Goal: Task Accomplishment & Management: Manage account settings

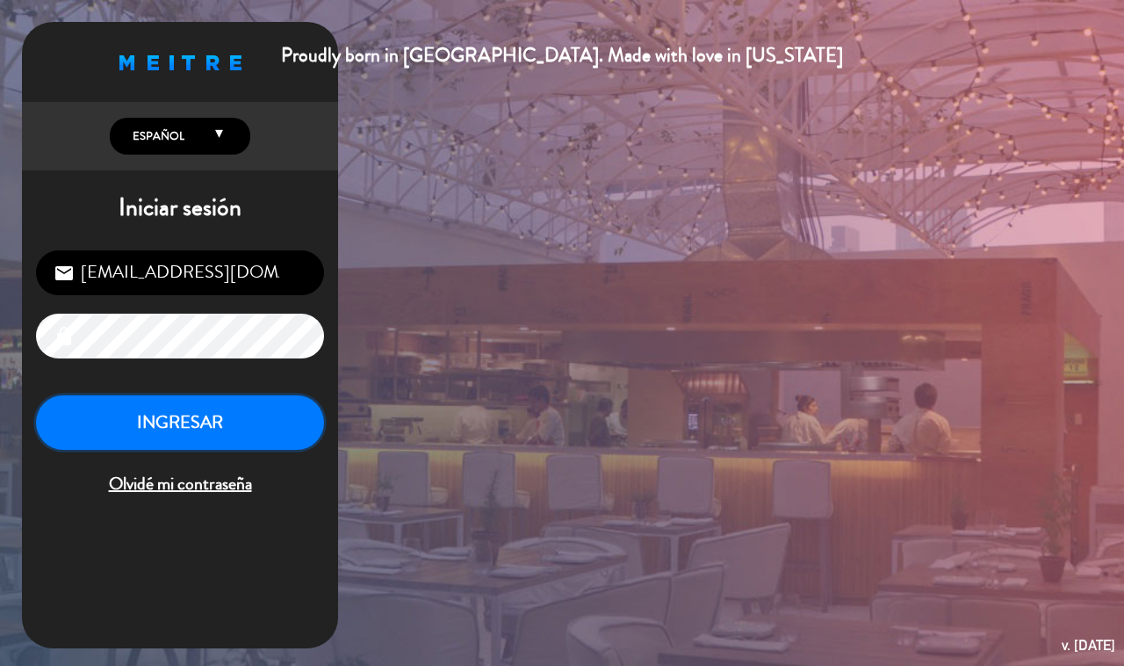
click at [237, 402] on button "INGRESAR" at bounding box center [180, 422] width 288 height 55
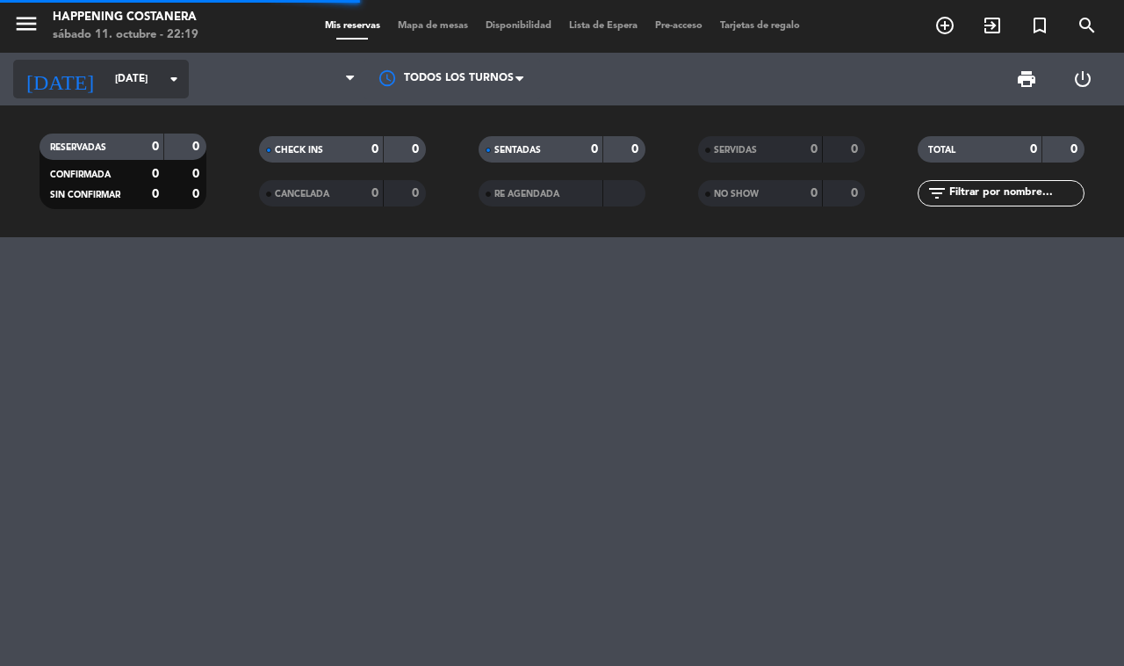
click at [106, 86] on input "[DATE]" at bounding box center [176, 79] width 140 height 30
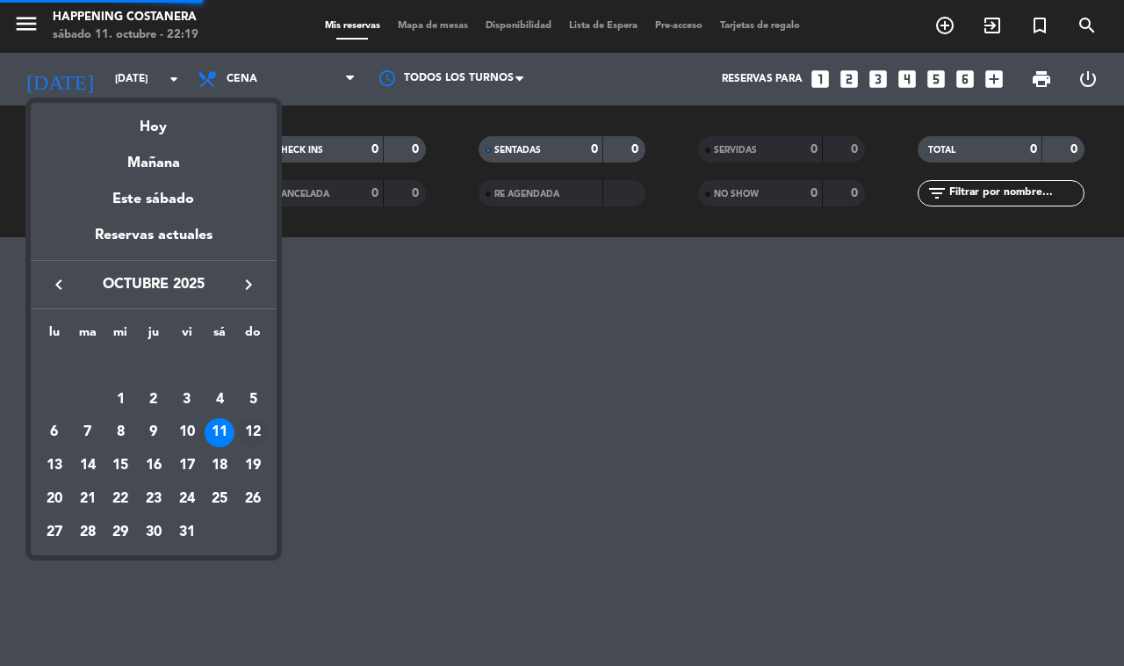
click at [249, 426] on div "12" at bounding box center [253, 433] width 30 height 30
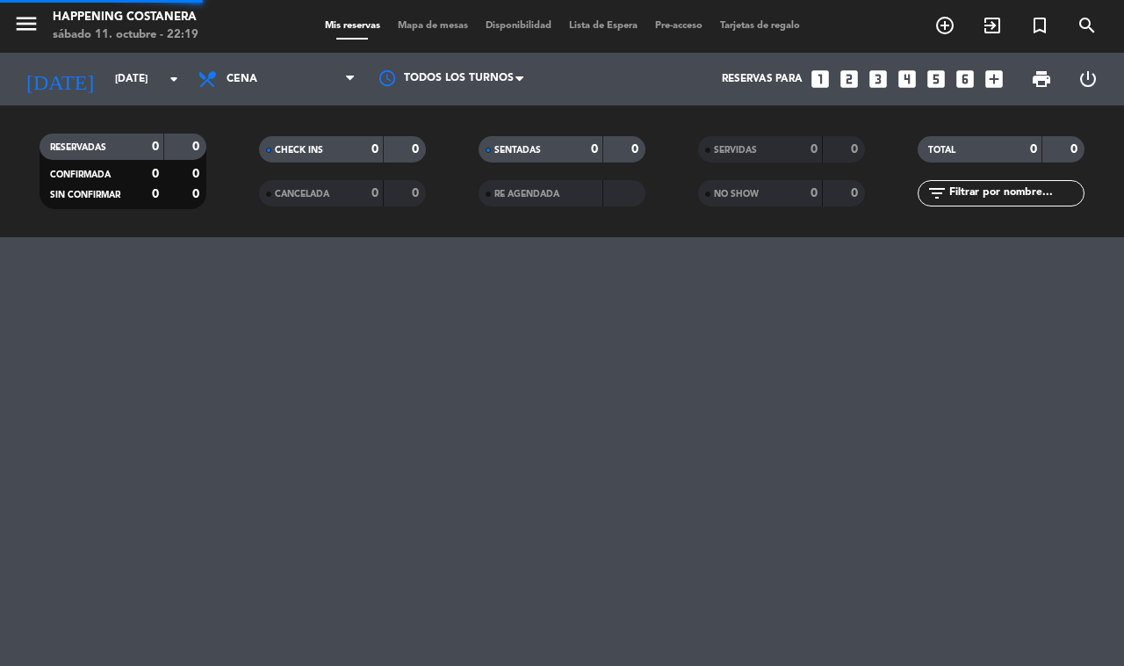
type input "[DATE]"
click at [293, 92] on span "Cena" at bounding box center [277, 79] width 176 height 39
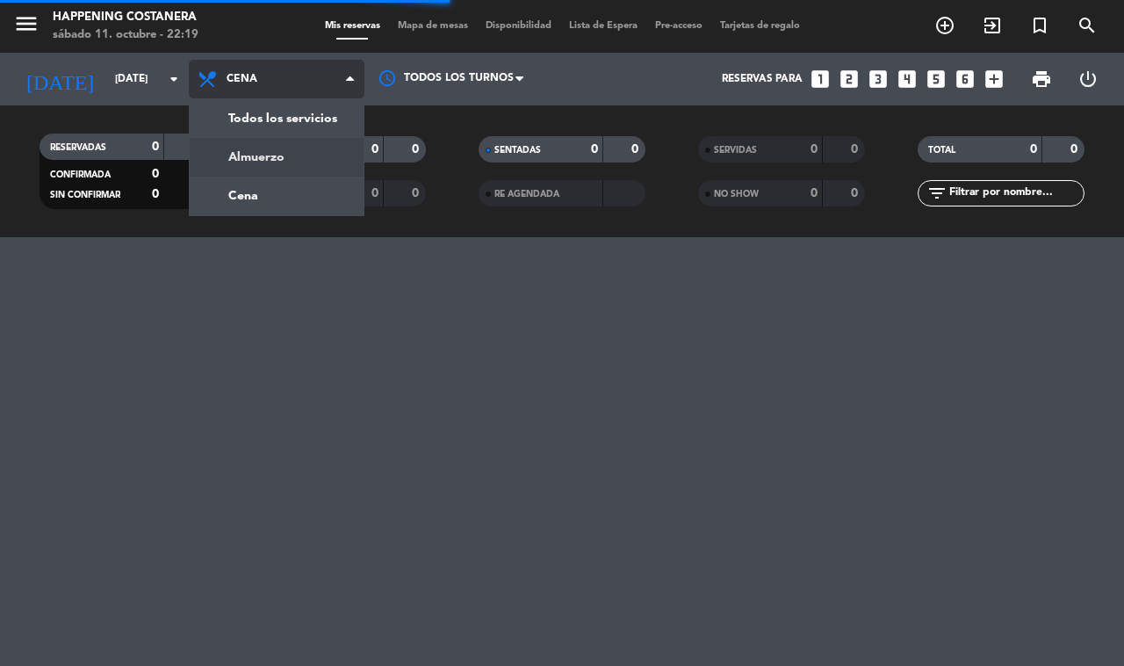
click at [282, 147] on div "menu Happening Costanera [DATE] 11. octubre - 22:19 Mis reservas Mapa de mesas …" at bounding box center [562, 118] width 1124 height 237
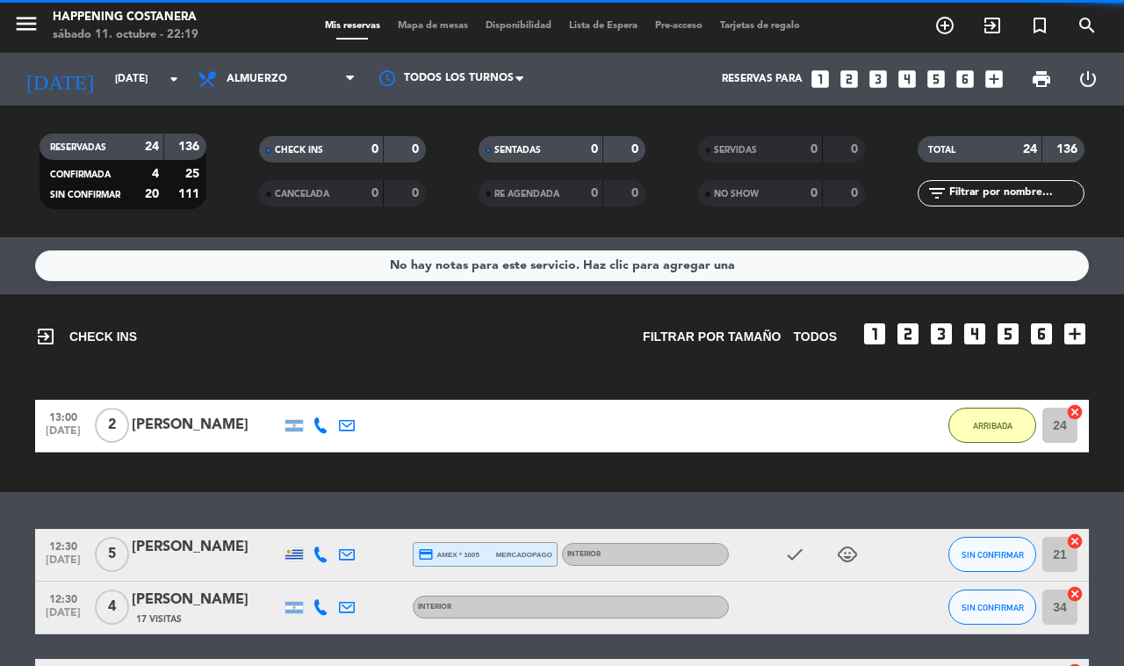
click at [432, 29] on span "Mapa de mesas" at bounding box center [433, 26] width 88 height 10
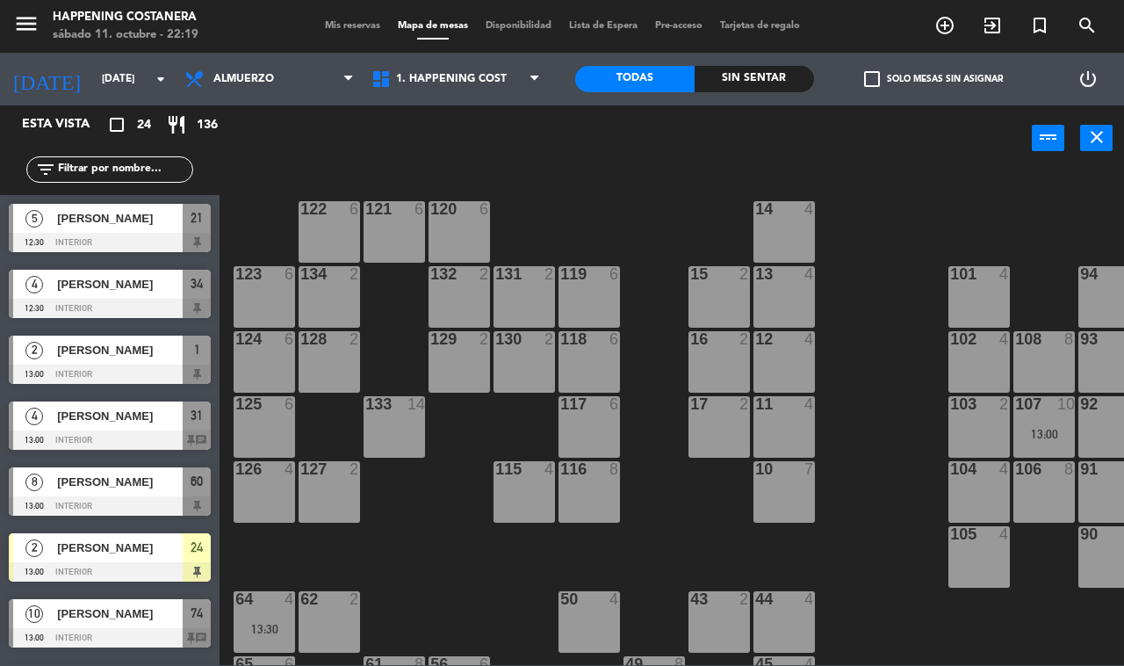
scroll to position [0, 224]
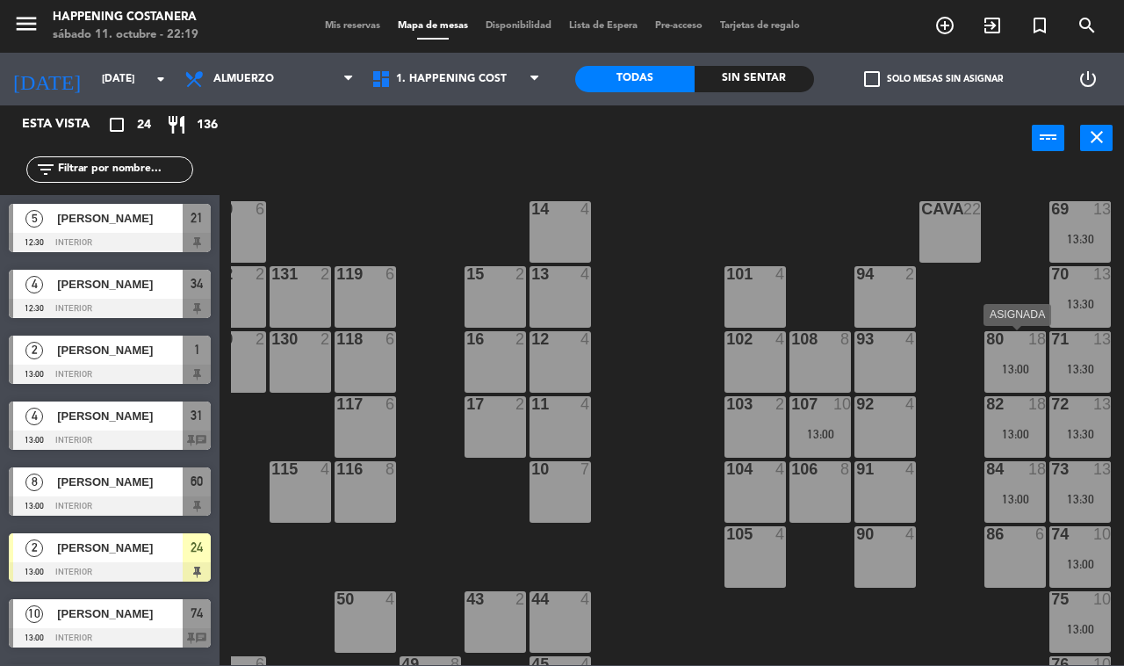
click at [1001, 371] on div "13:00" at bounding box center [1015, 369] width 61 height 12
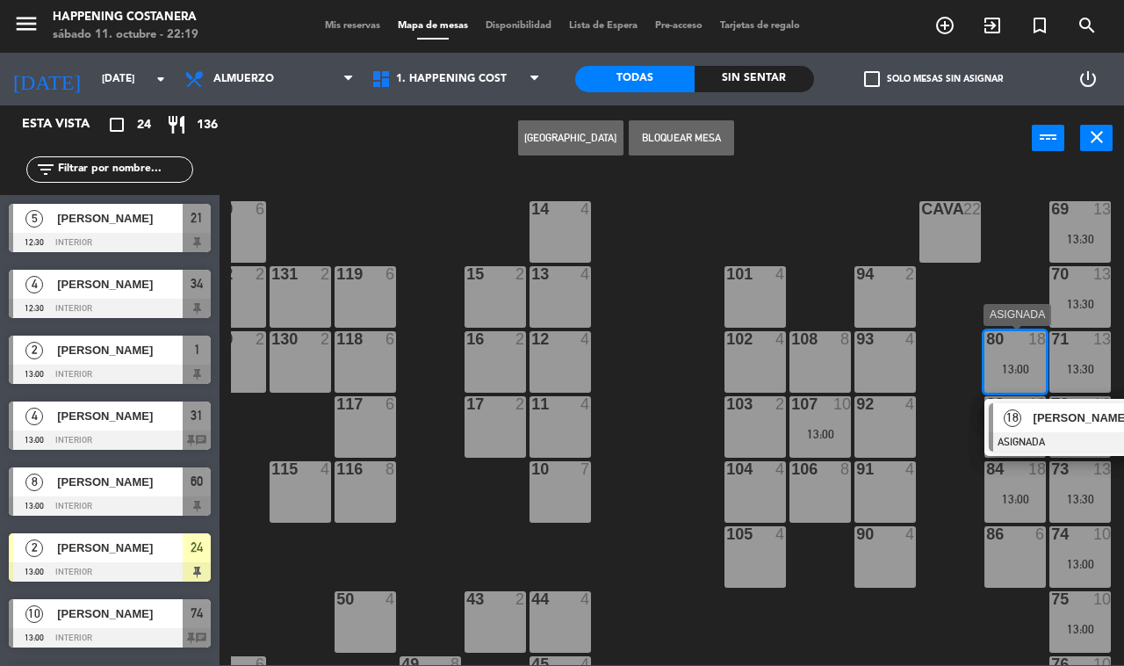
click at [1016, 413] on span "18" at bounding box center [1013, 418] width 18 height 18
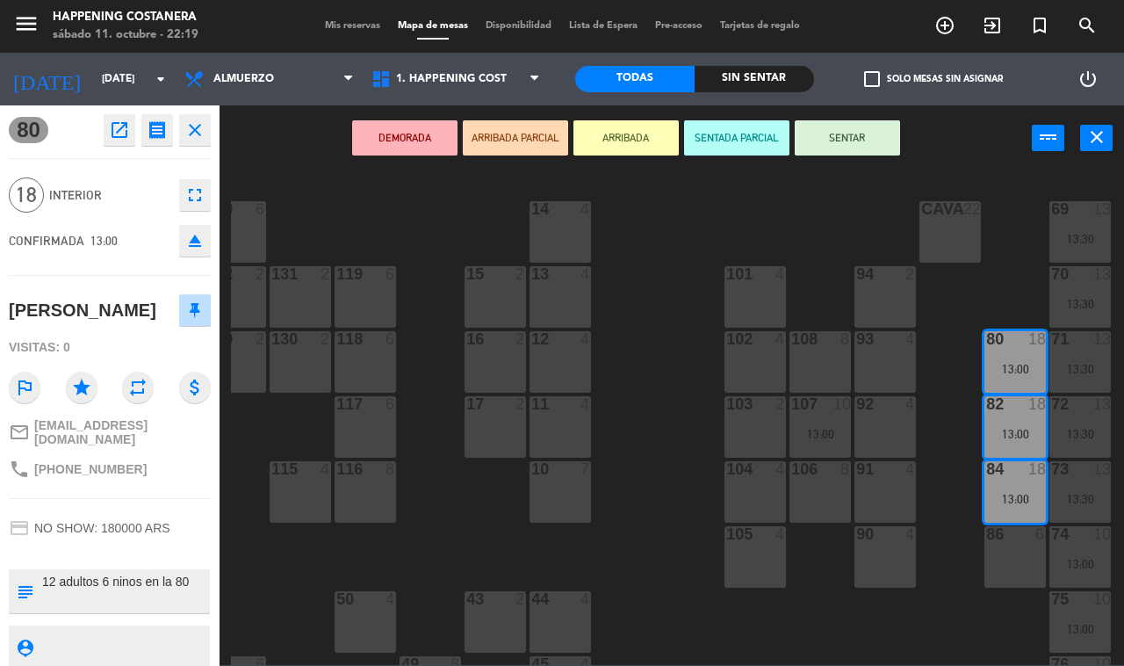
click at [187, 134] on icon "close" at bounding box center [194, 129] width 21 height 21
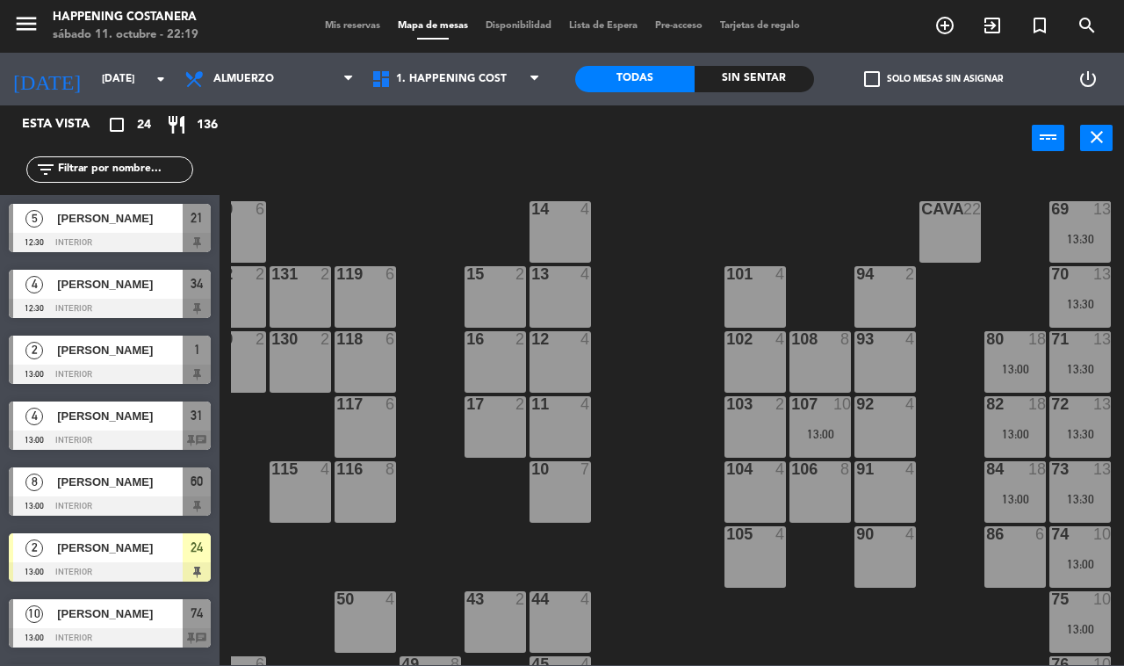
scroll to position [0, 0]
click at [357, 22] on span "Mis reservas" at bounding box center [352, 26] width 73 height 10
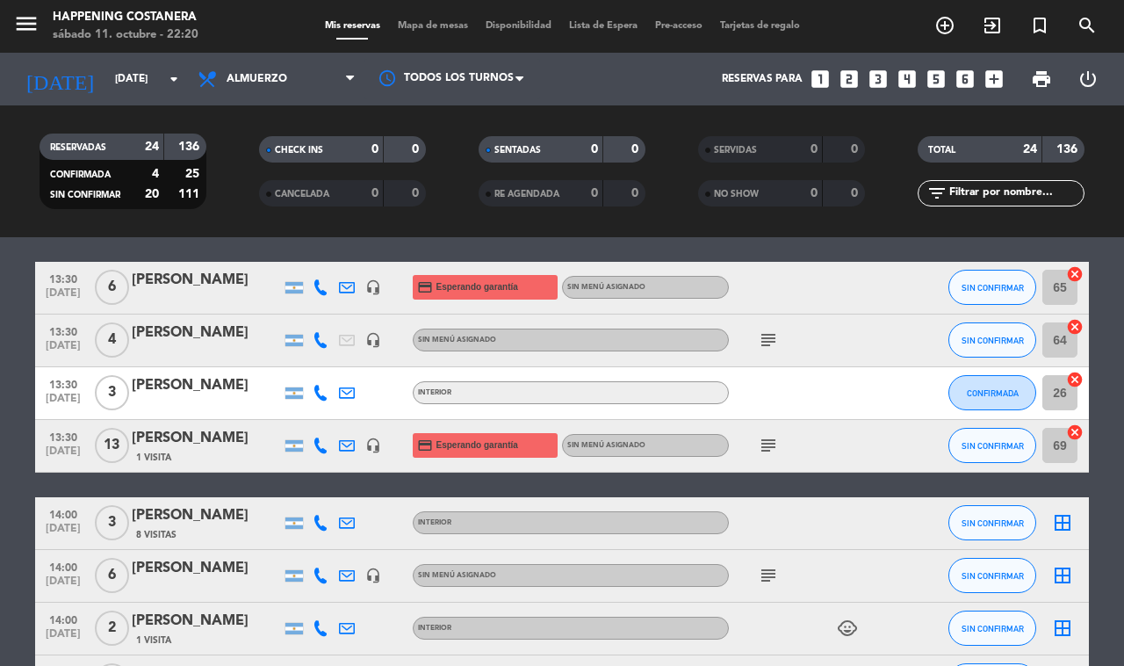
scroll to position [988, 0]
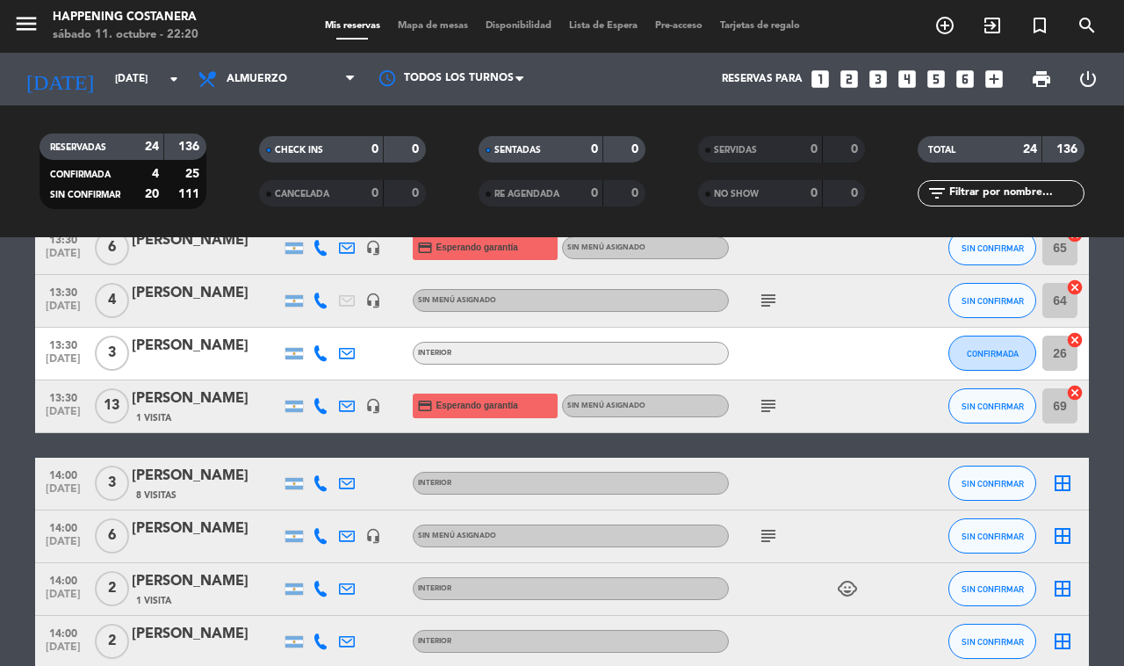
click at [765, 401] on icon "subject" at bounding box center [768, 405] width 21 height 21
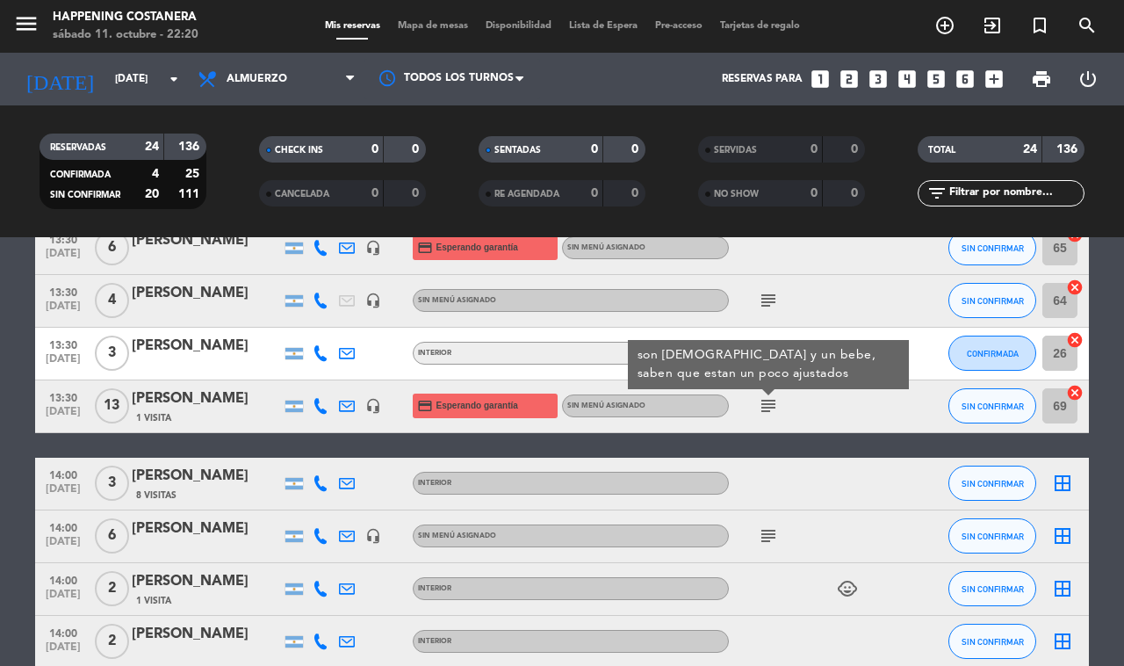
click at [1113, 433] on bookings-row "12:30 [DATE] 5 [PERSON_NAME] credit_card amex * 1005 mercadopago INTERIOR check…" at bounding box center [562, 208] width 1124 height 1335
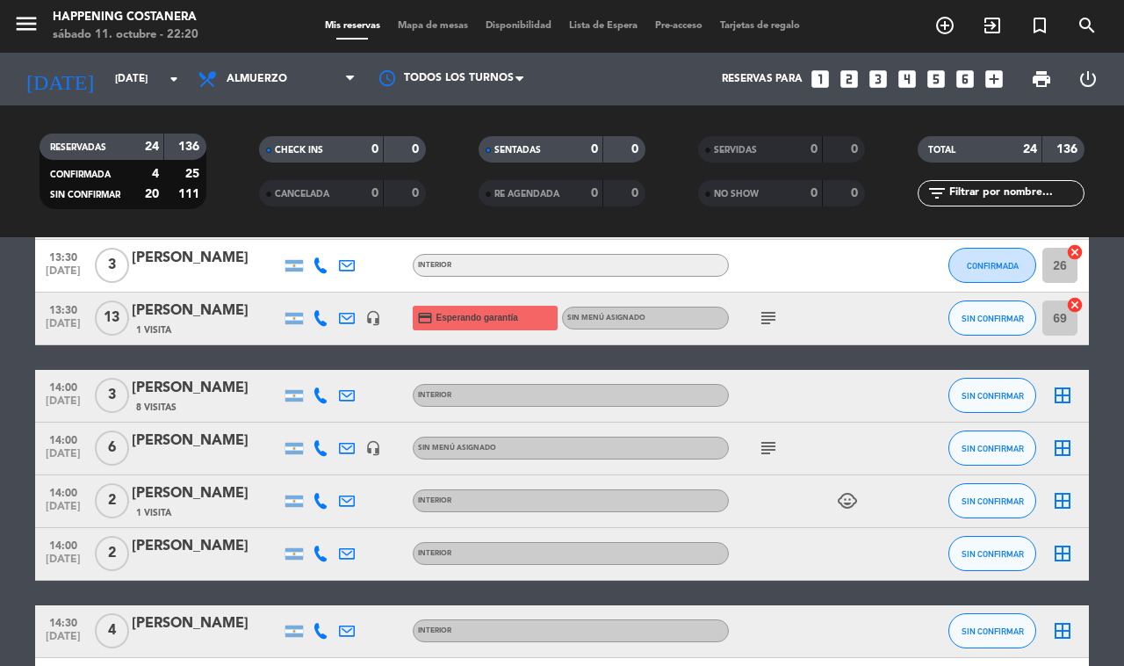
scroll to position [955, 0]
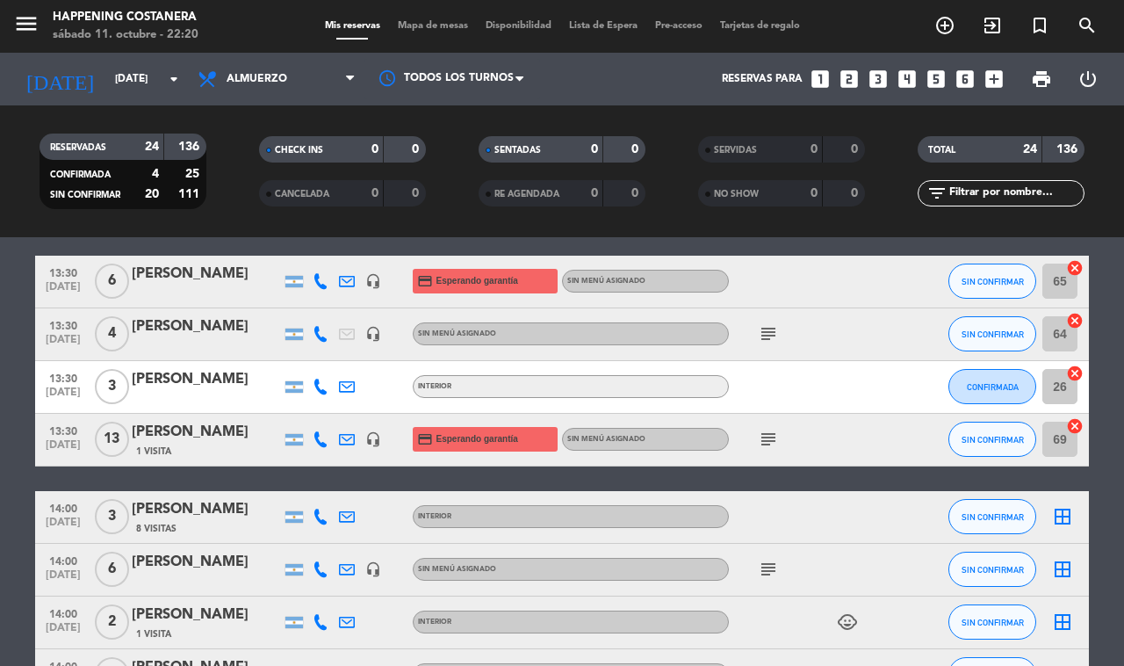
click at [409, 27] on span "Mapa de mesas" at bounding box center [433, 26] width 88 height 10
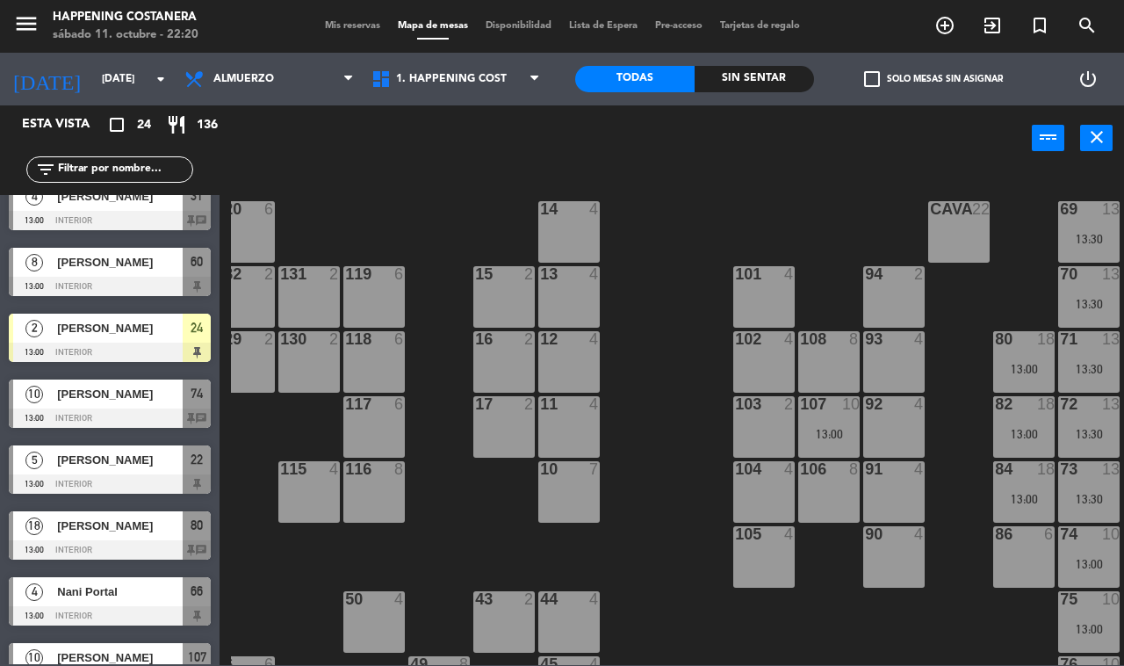
scroll to position [0, 224]
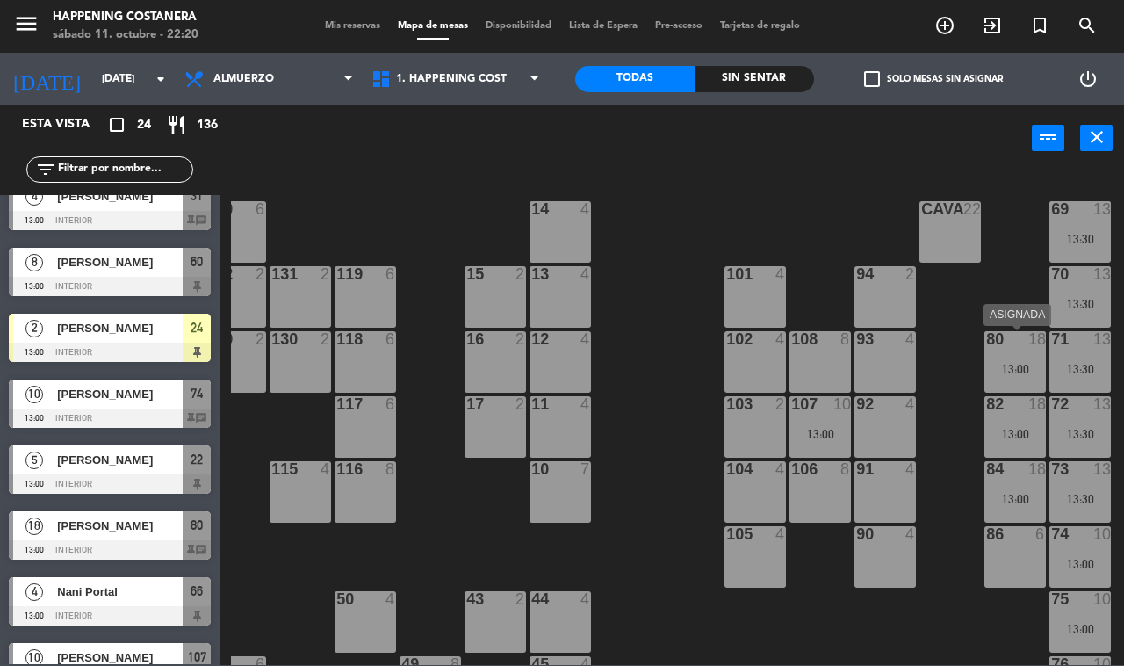
click at [1023, 365] on div "13:00" at bounding box center [1015, 369] width 61 height 12
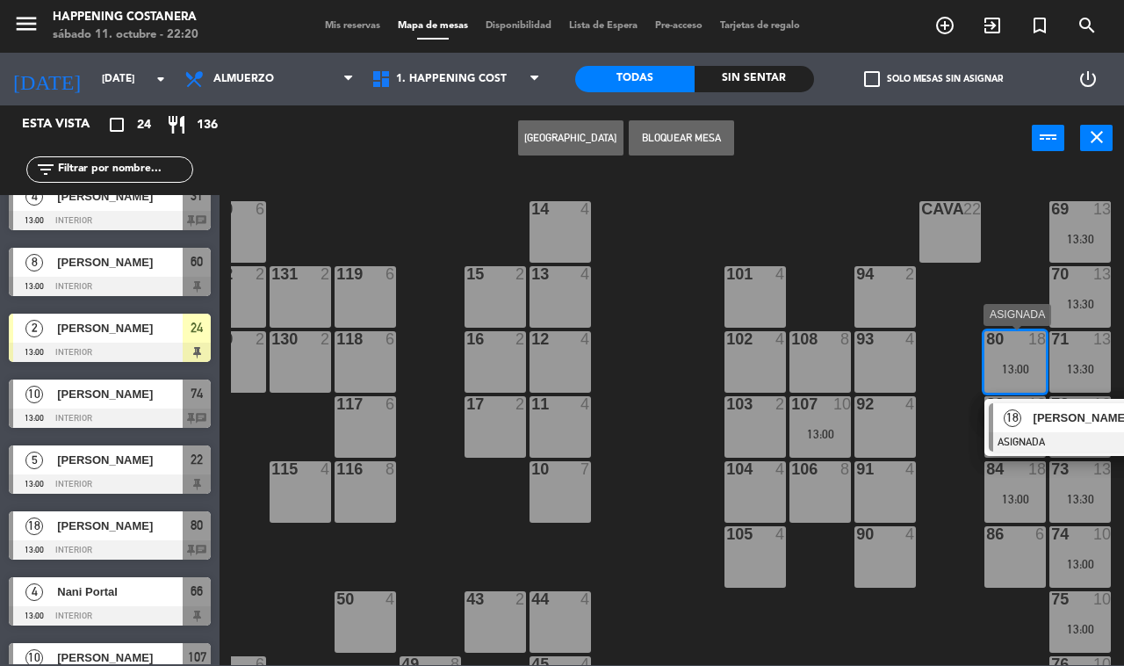
click at [1035, 408] on div "[PERSON_NAME]" at bounding box center [1089, 417] width 114 height 29
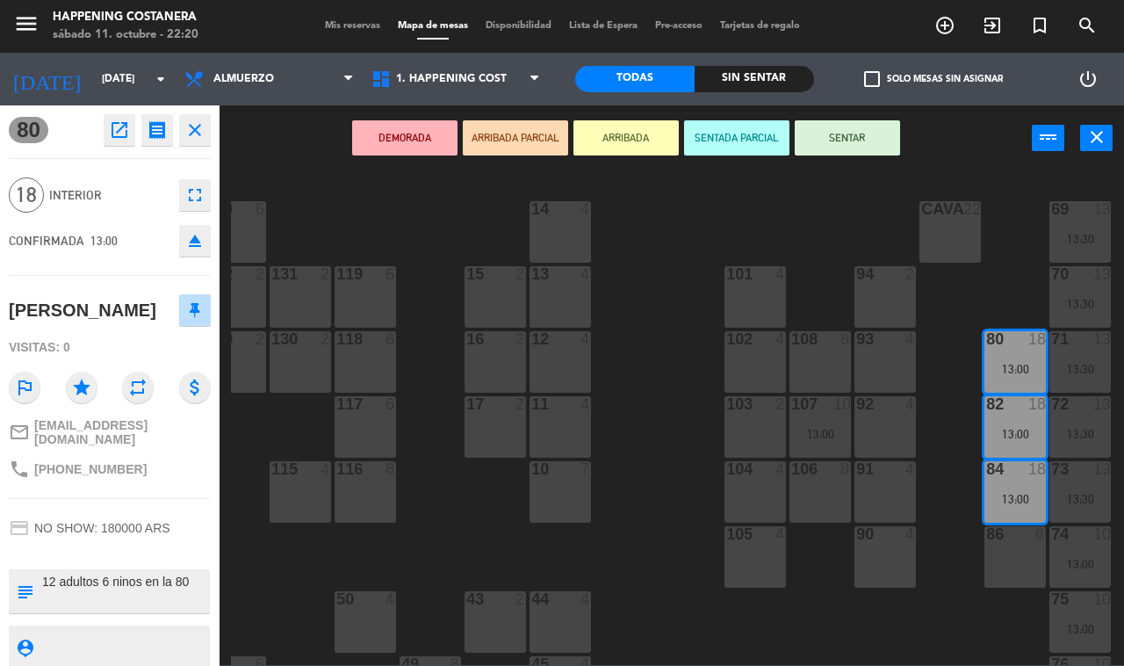
click at [972, 293] on div "69 13 13:30 122 6 121 6 120 6 14 4 CAVA 22 101 4 94 2 70 13 13:30 123 6 131 2 1…" at bounding box center [677, 417] width 893 height 495
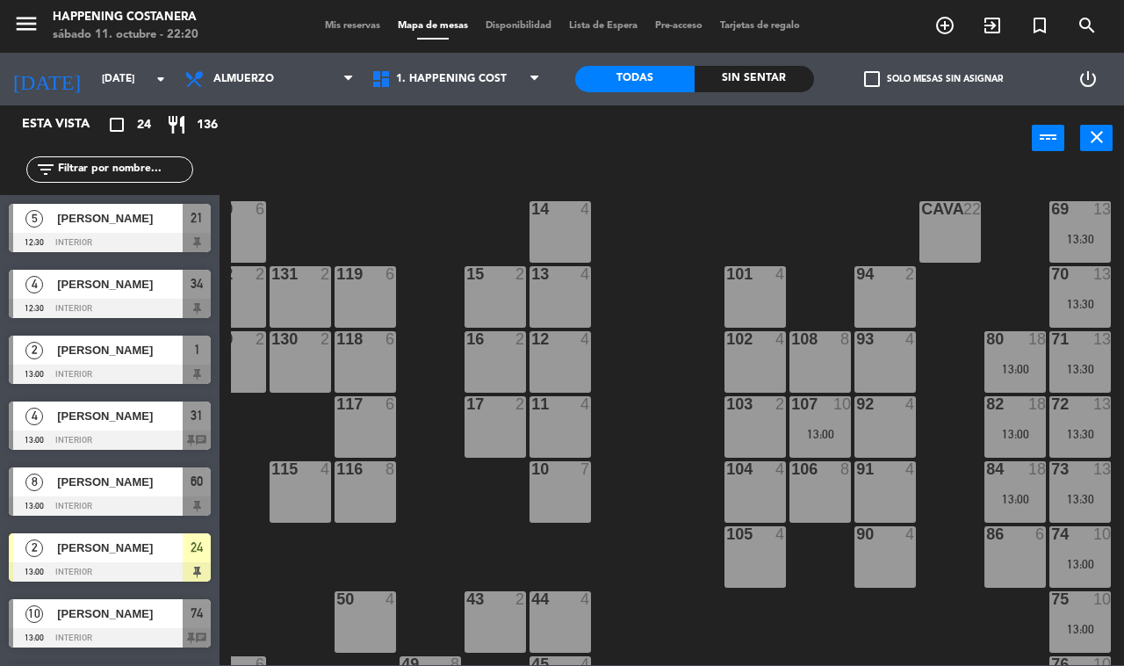
click at [1078, 277] on div at bounding box center [1080, 274] width 29 height 16
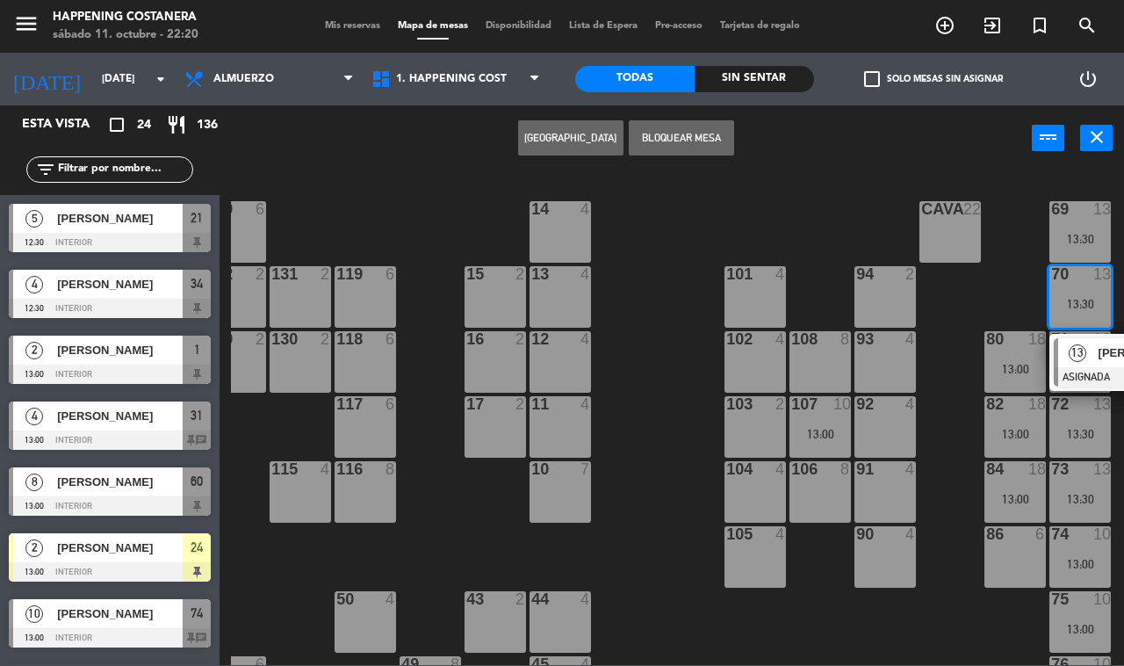
click at [1077, 345] on span "13" at bounding box center [1078, 353] width 18 height 18
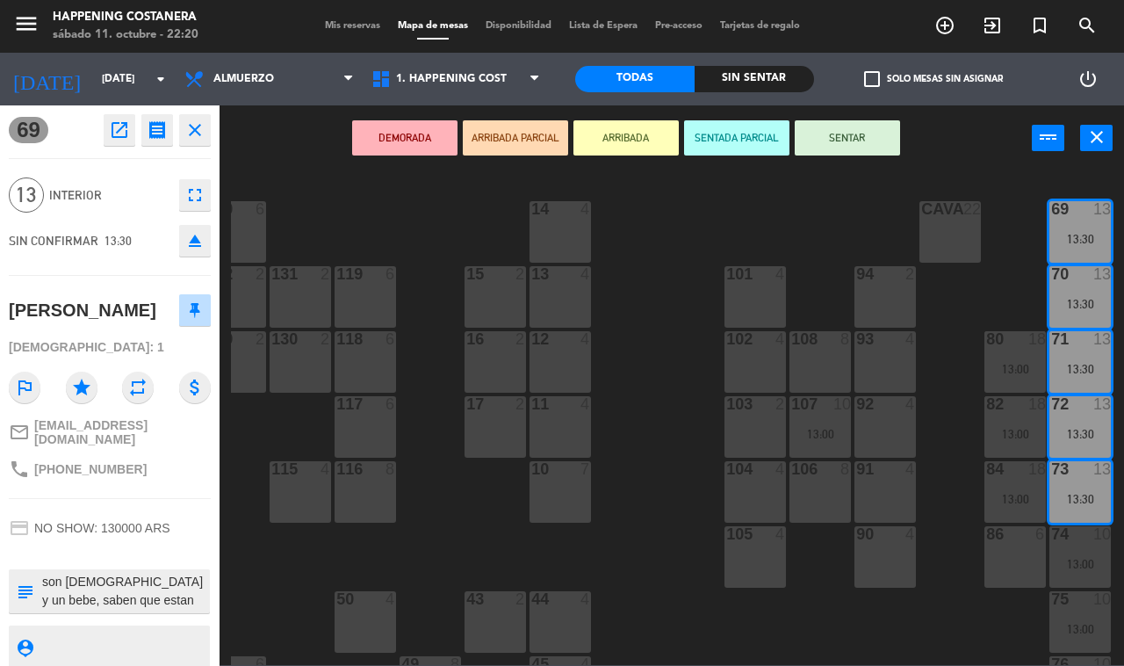
click at [191, 129] on icon "close" at bounding box center [194, 129] width 21 height 21
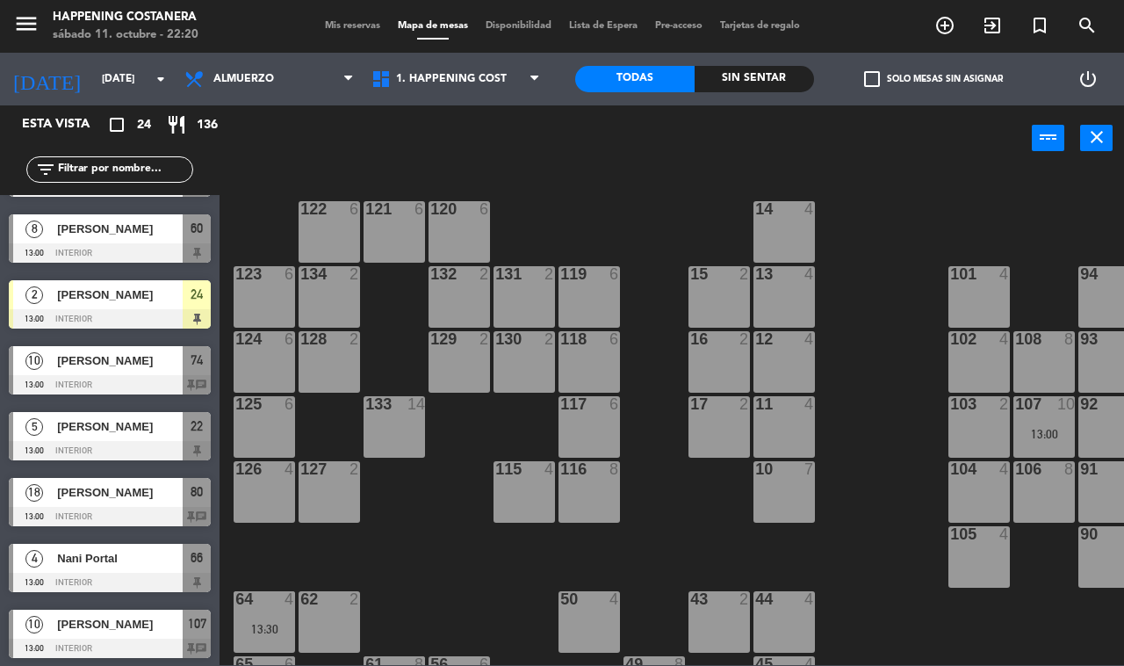
scroll to position [363, 0]
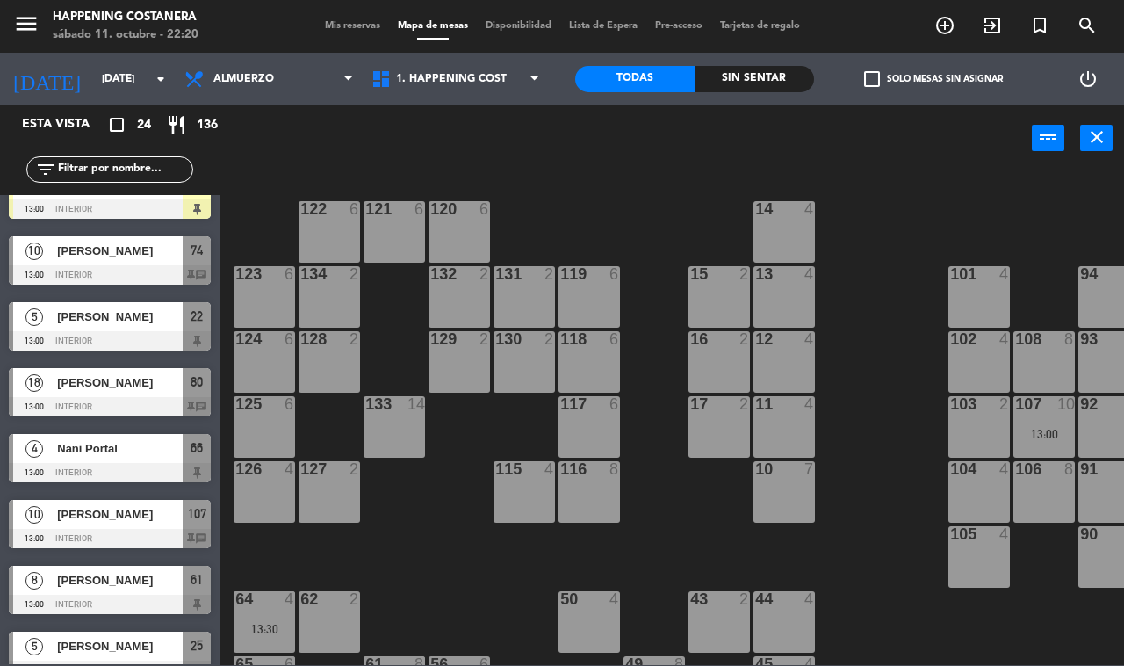
click at [112, 379] on span "[PERSON_NAME]" at bounding box center [120, 382] width 126 height 18
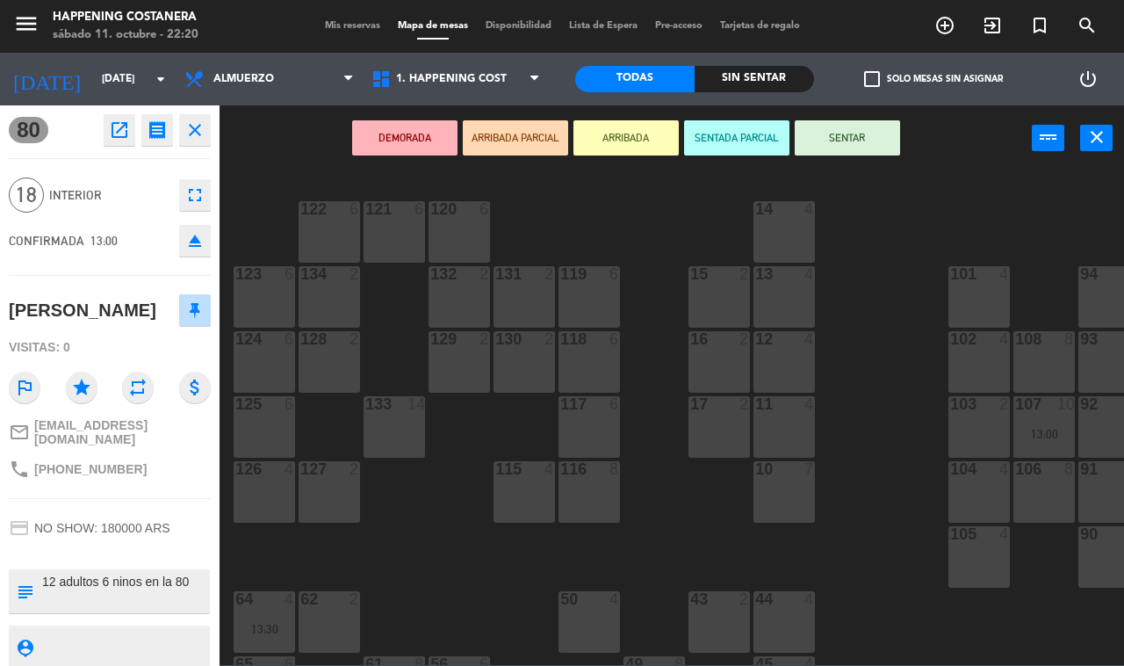
click at [116, 138] on icon "open_in_new" at bounding box center [119, 129] width 21 height 21
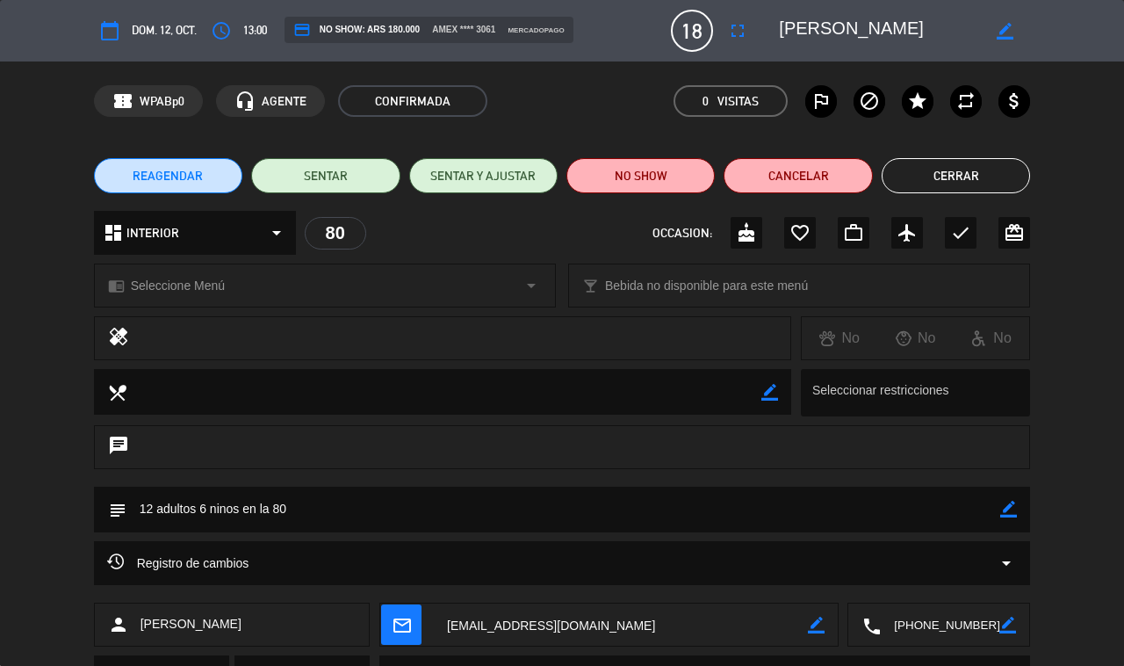
click at [977, 169] on button "Cerrar" at bounding box center [956, 175] width 148 height 35
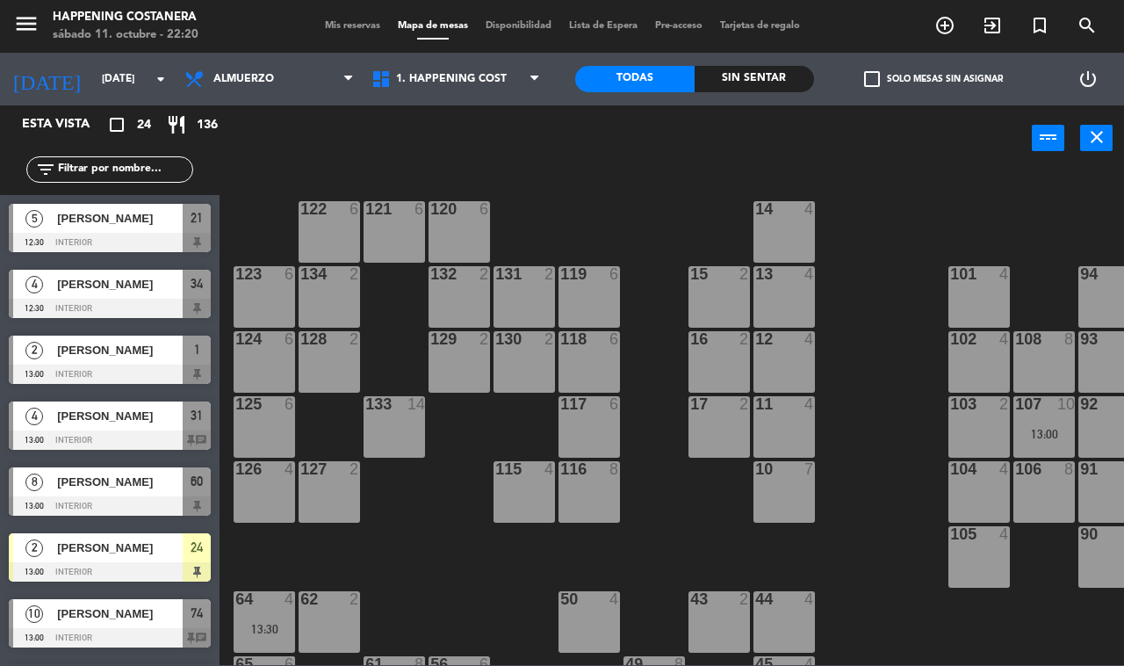
scroll to position [0, 0]
click at [348, 28] on span "Mis reservas" at bounding box center [352, 26] width 73 height 10
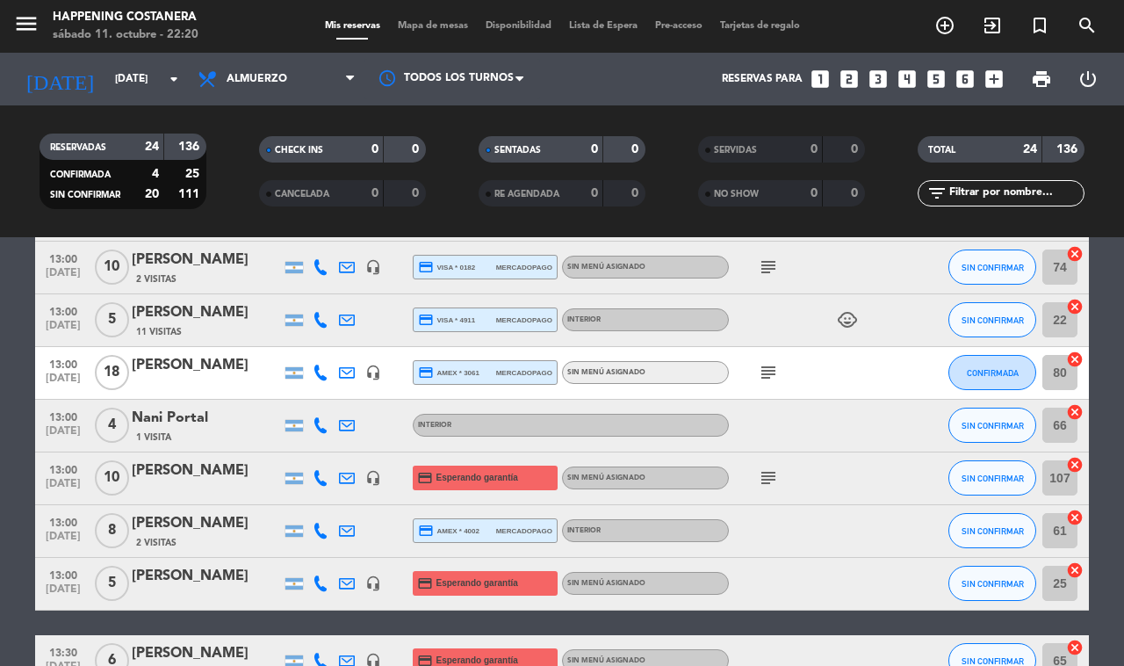
scroll to position [769, 0]
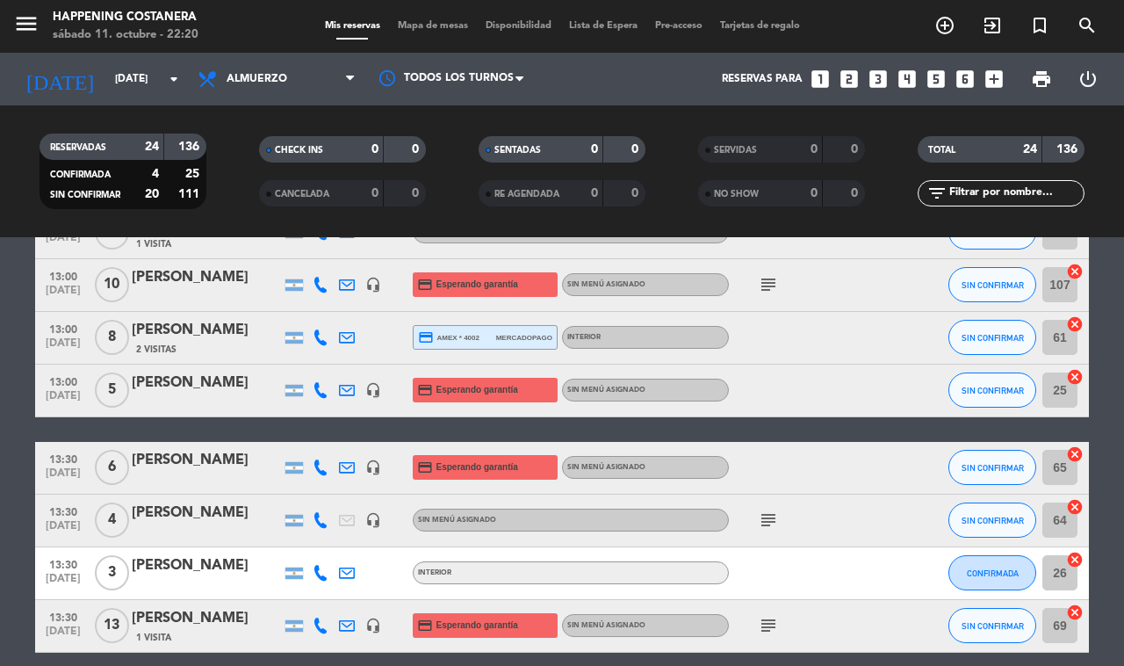
click at [193, 271] on div "[PERSON_NAME]" at bounding box center [206, 277] width 149 height 23
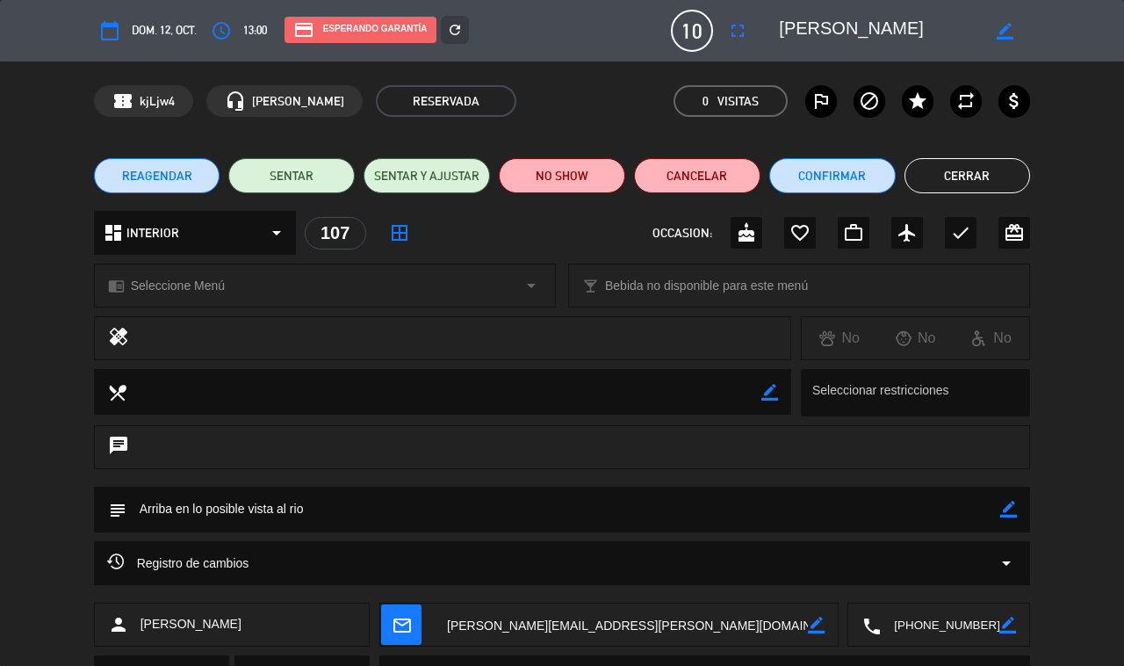
scroll to position [85, 0]
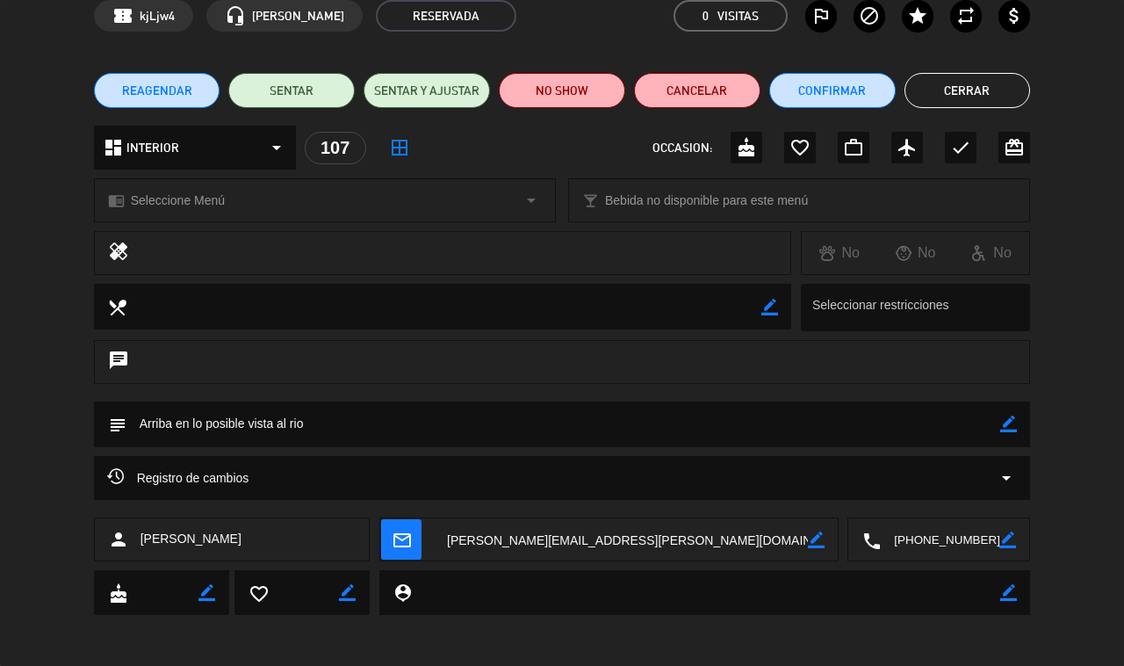
click at [427, 481] on div "Registro de cambios arrow_drop_down" at bounding box center [562, 477] width 911 height 21
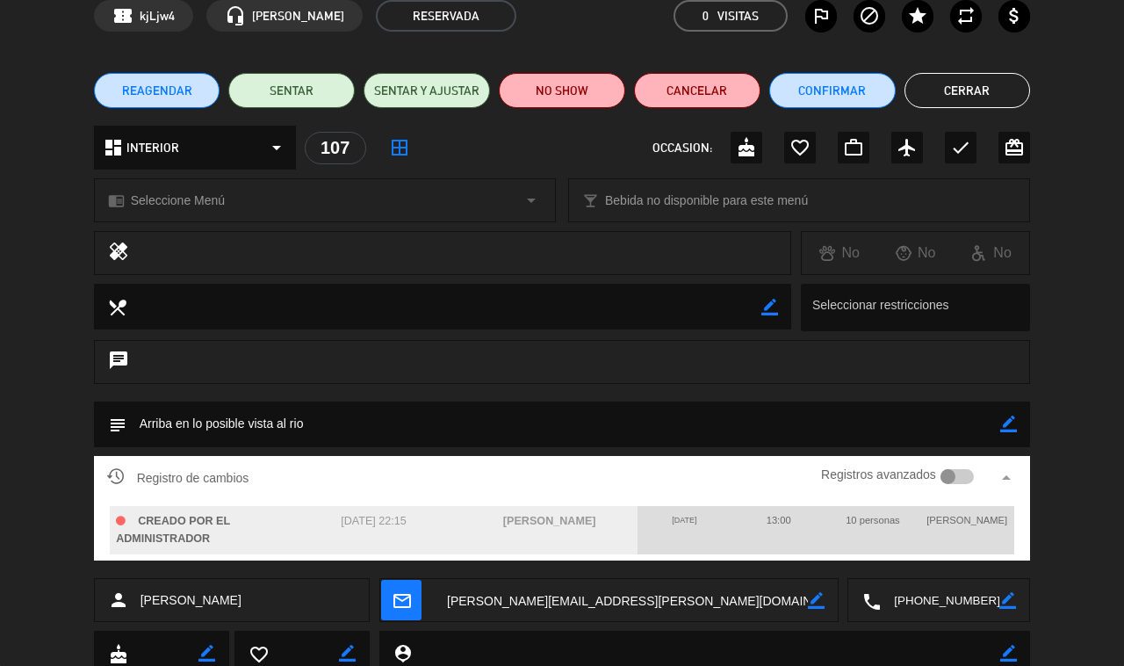
click at [957, 93] on button "Cerrar" at bounding box center [968, 90] width 126 height 35
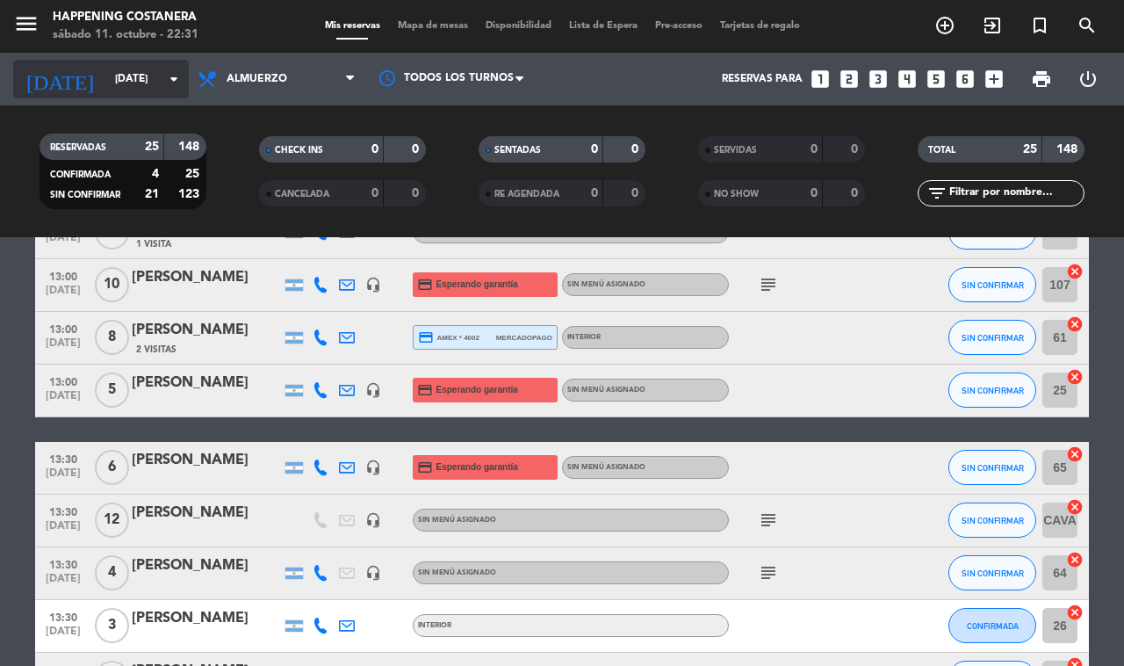
click at [106, 64] on input "[DATE]" at bounding box center [176, 79] width 140 height 30
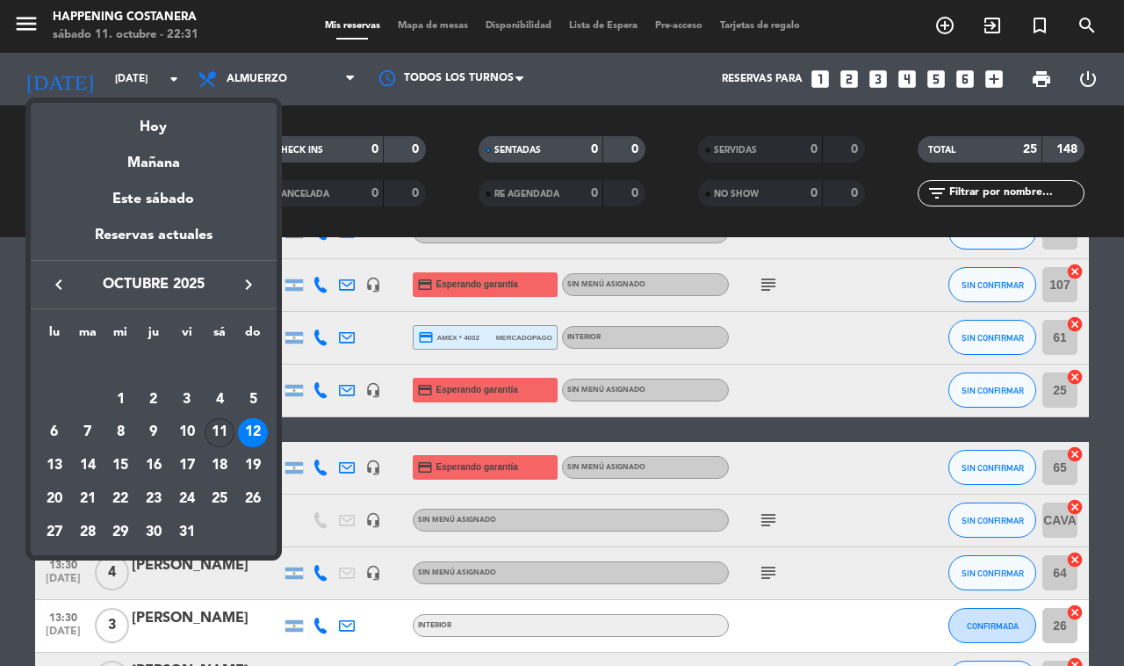
click at [222, 440] on div "11" at bounding box center [220, 433] width 30 height 30
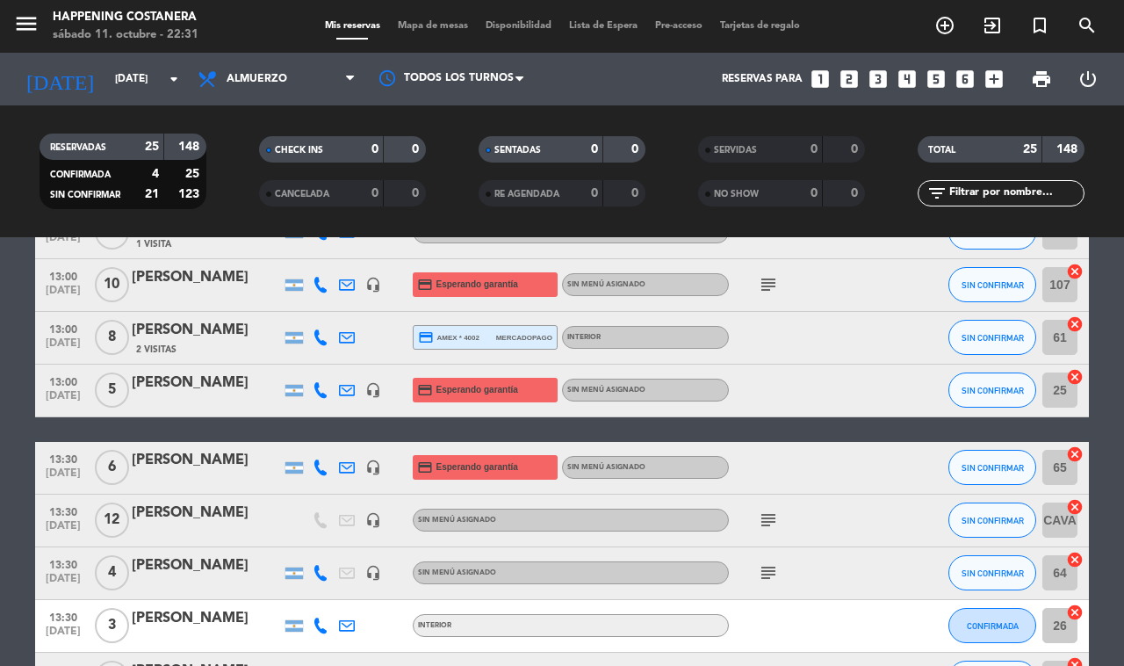
type input "[DATE]"
click at [420, 31] on span "Mapa de mesas" at bounding box center [433, 26] width 88 height 10
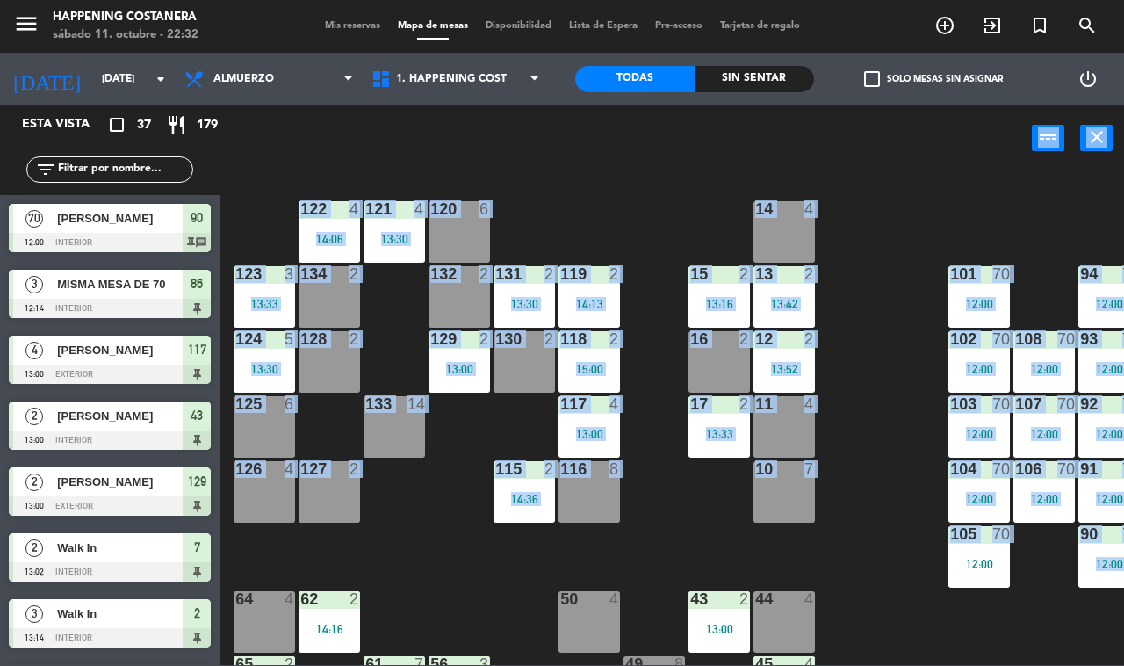
drag, startPoint x: 894, startPoint y: 374, endPoint x: 906, endPoint y: 155, distance: 219.0
click at [906, 155] on div "power_input close 69 2 122 4 14:06 121 4 13:30 120 6 14 4 CAVA 22 101 70 12:00 …" at bounding box center [562, 385] width 1124 height 560
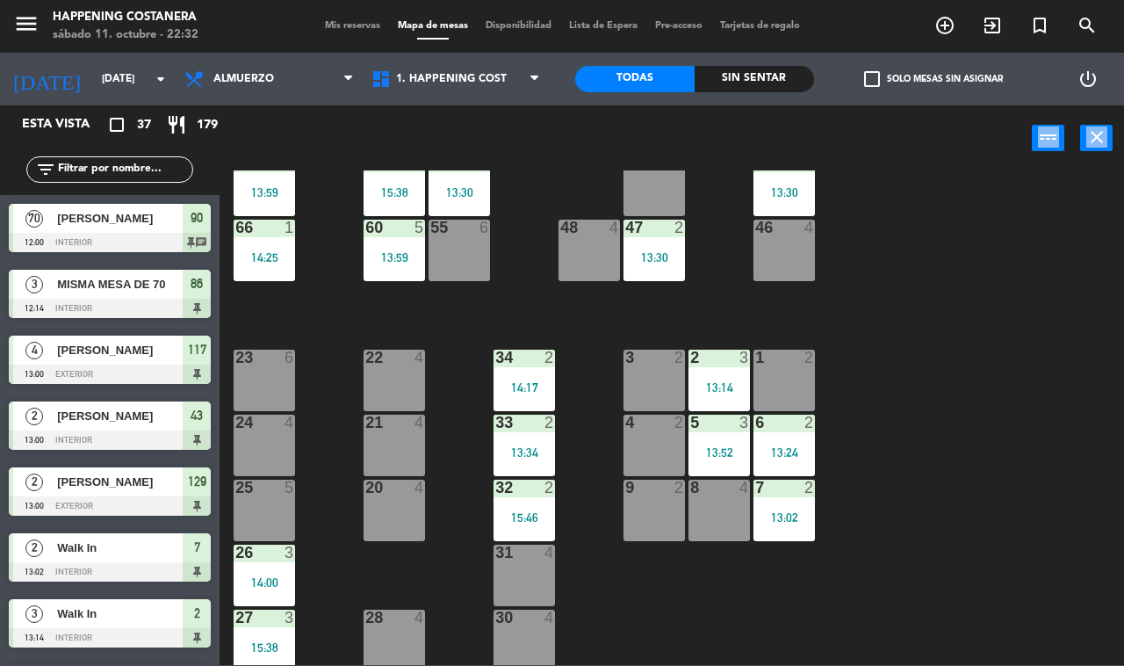
scroll to position [518, 0]
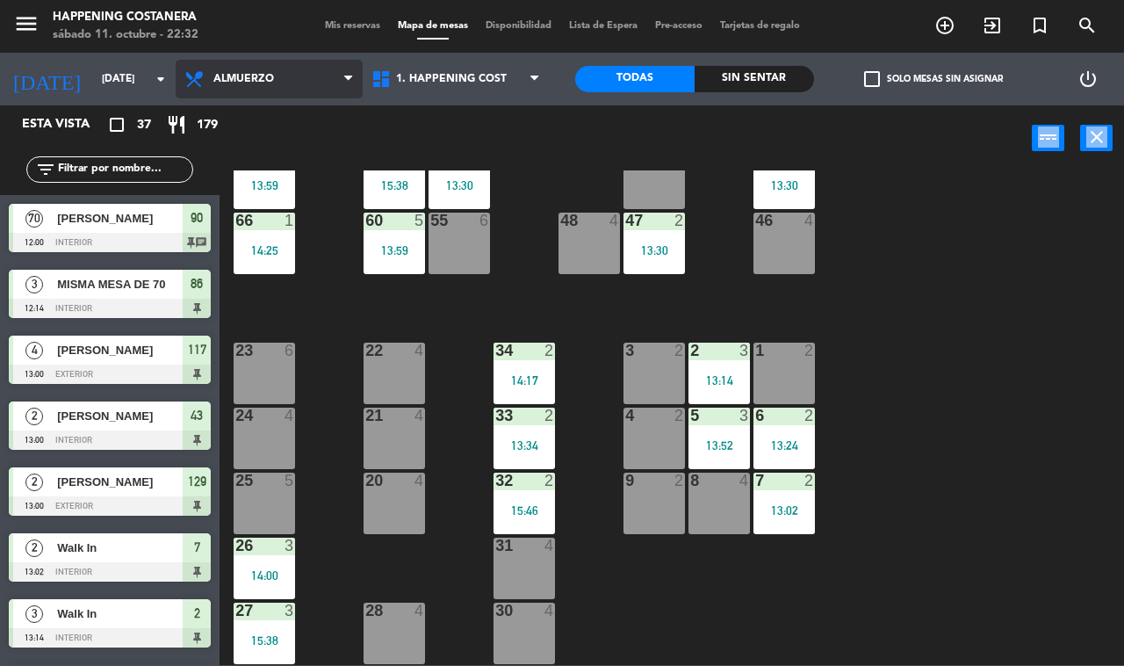
click at [264, 69] on span "Almuerzo" at bounding box center [269, 79] width 187 height 39
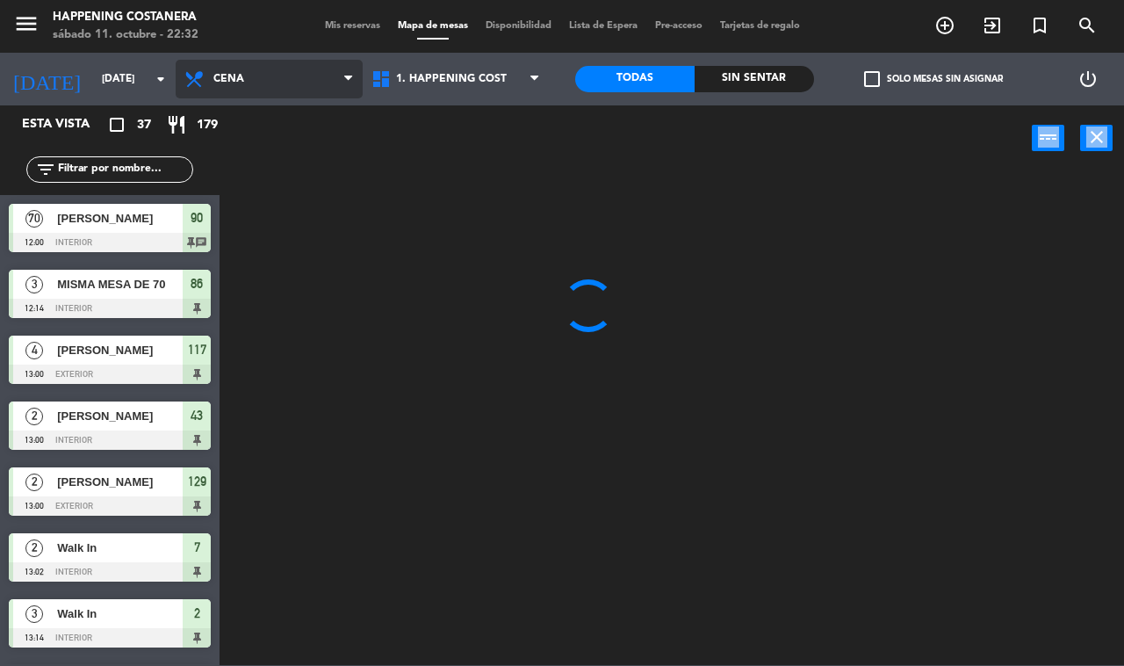
click at [271, 152] on ng-component "menu Happening Costanera [DATE] 11. octubre - 22:32 Mis reservas Mapa de mesas …" at bounding box center [562, 332] width 1124 height 665
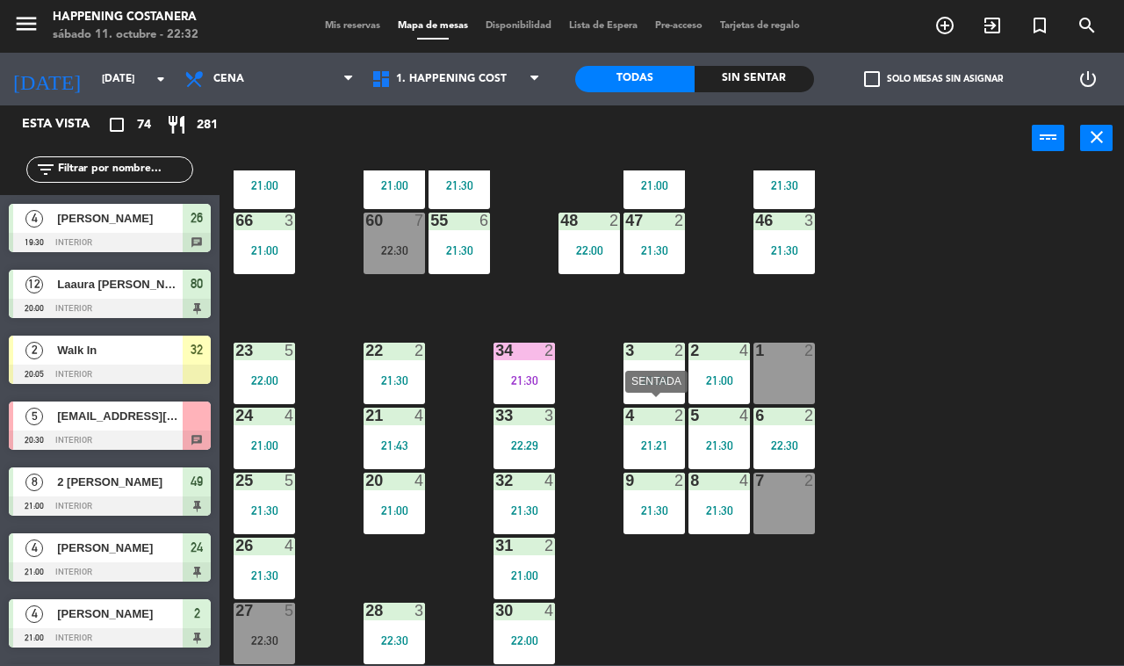
click at [651, 424] on div "4 2 21:21" at bounding box center [654, 438] width 61 height 61
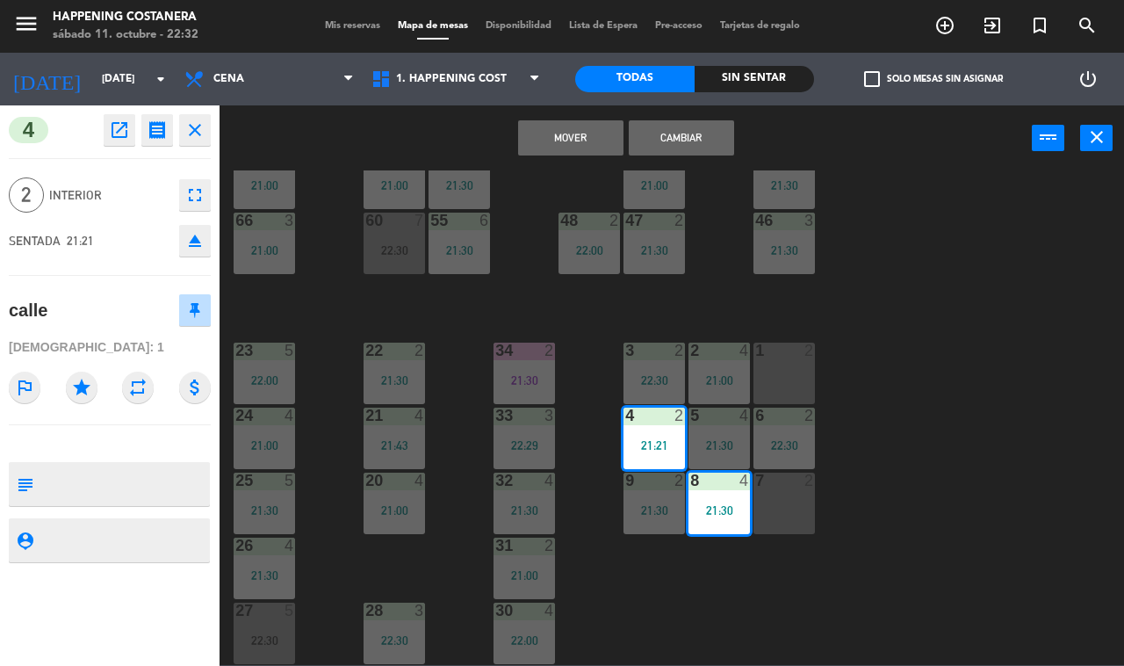
drag, startPoint x: 572, startPoint y: 353, endPoint x: 615, endPoint y: 369, distance: 45.9
click at [573, 353] on div "69 2 122 6 121 6 120 6 14 4 CAVA 22 101 2 21:48 94 2 22:08 70 8 22:30 123 6 131…" at bounding box center [677, 417] width 893 height 495
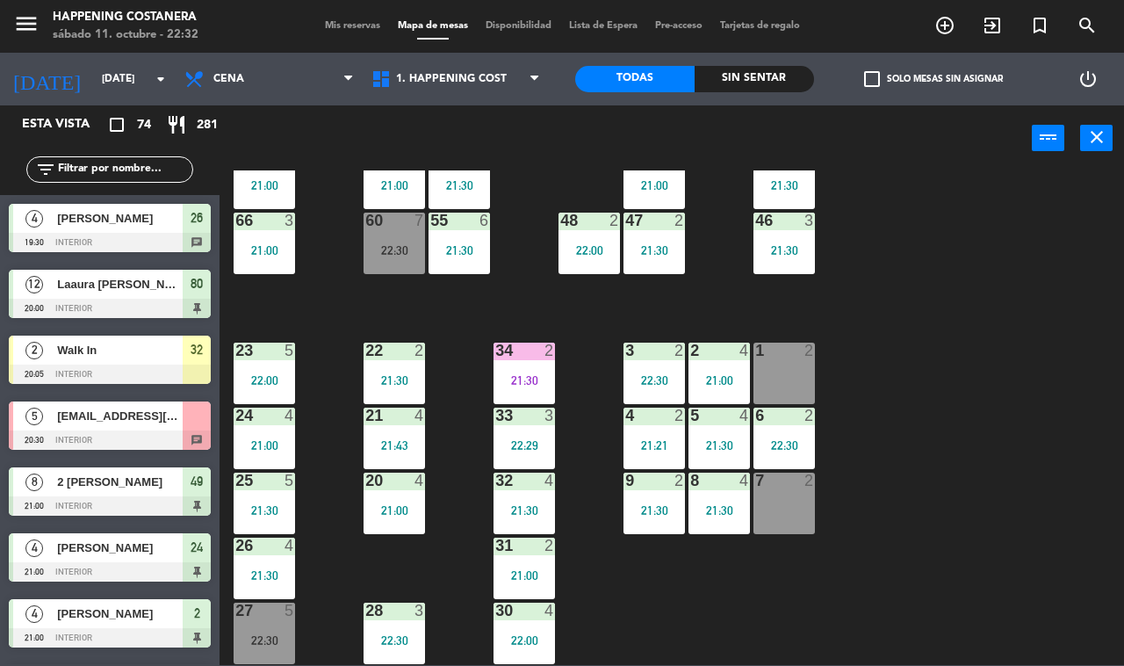
click at [641, 418] on div "4 2 21:21" at bounding box center [654, 438] width 61 height 61
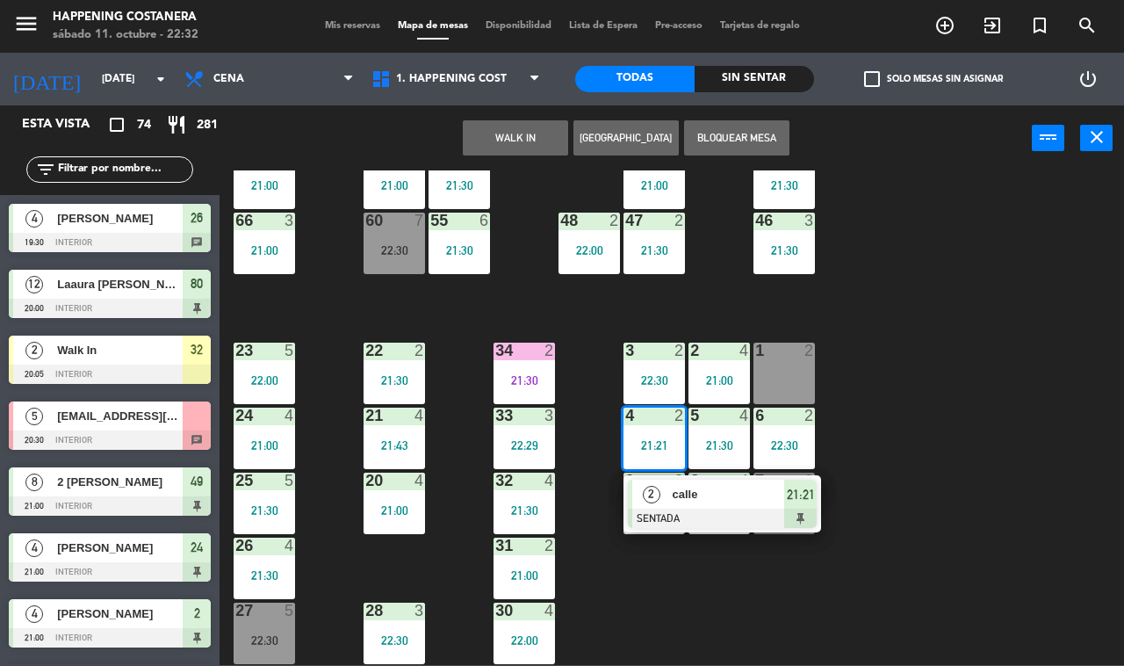
click at [681, 488] on span "calle" at bounding box center [729, 494] width 112 height 18
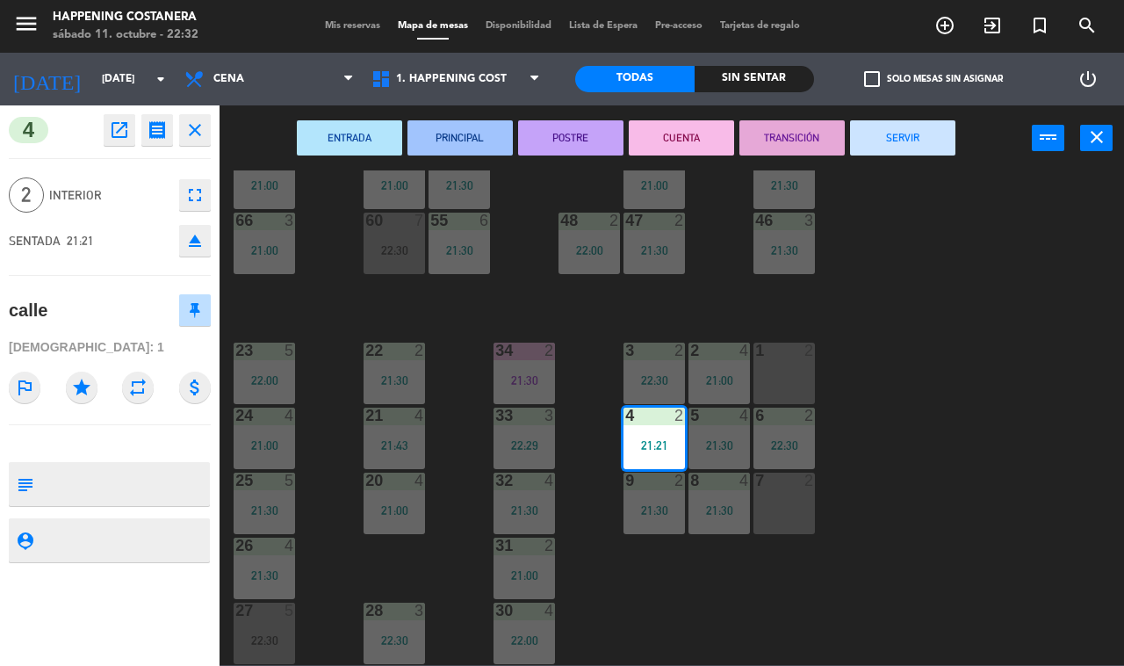
click at [672, 145] on button "CUENTA" at bounding box center [681, 137] width 105 height 35
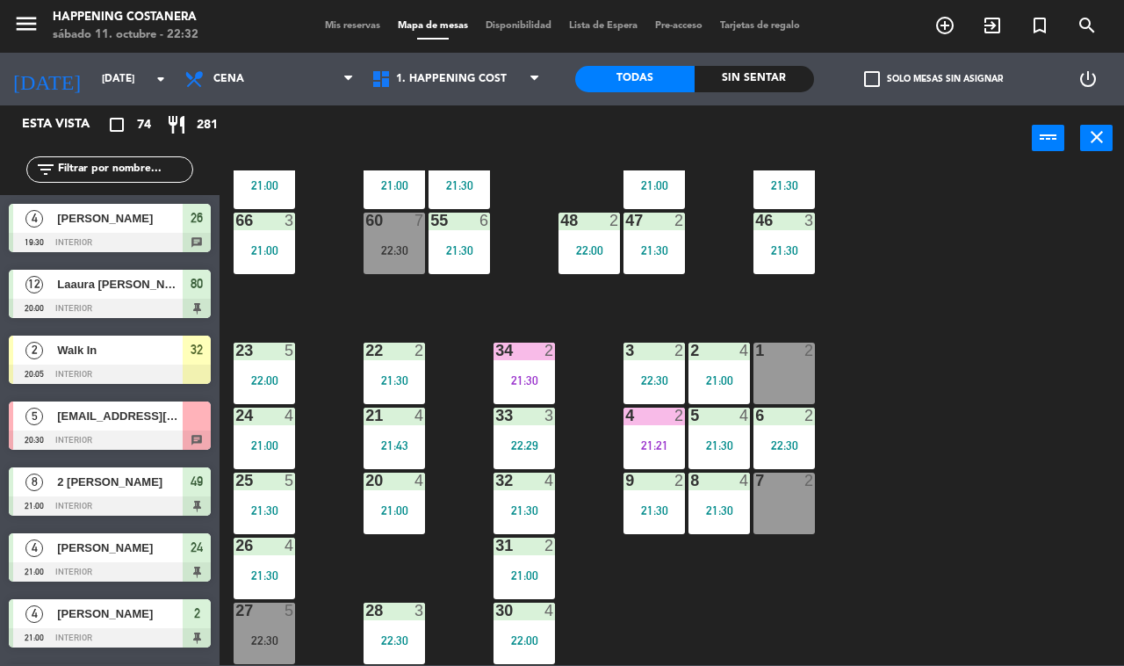
drag, startPoint x: 401, startPoint y: 514, endPoint x: 415, endPoint y: 527, distance: 19.3
click at [401, 511] on div "20 4 21:00" at bounding box center [394, 503] width 61 height 61
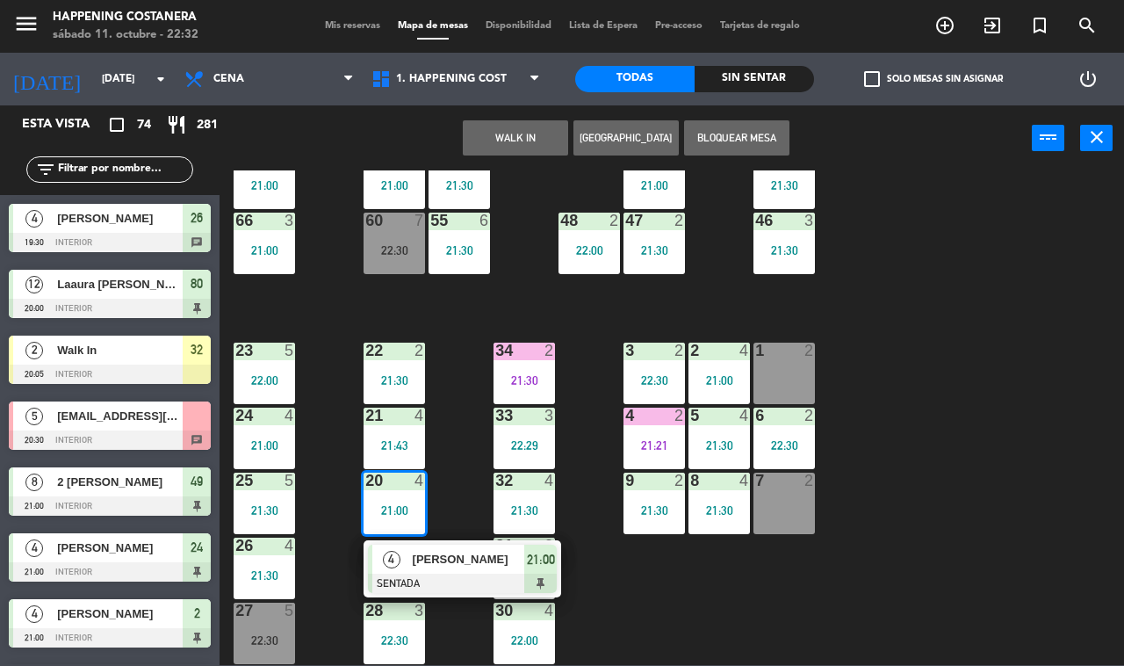
drag, startPoint x: 428, startPoint y: 554, endPoint x: 454, endPoint y: 528, distance: 37.3
click at [429, 550] on div "4 [PERSON_NAME] 21:00" at bounding box center [462, 568] width 224 height 57
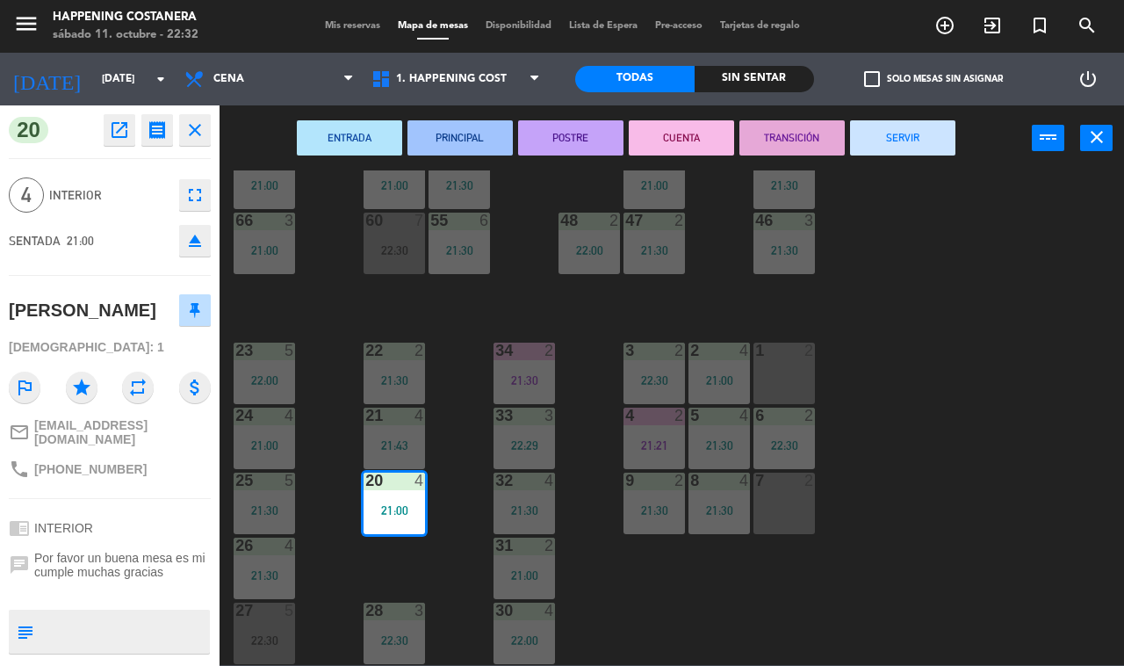
click at [704, 141] on button "CUENTA" at bounding box center [681, 137] width 105 height 35
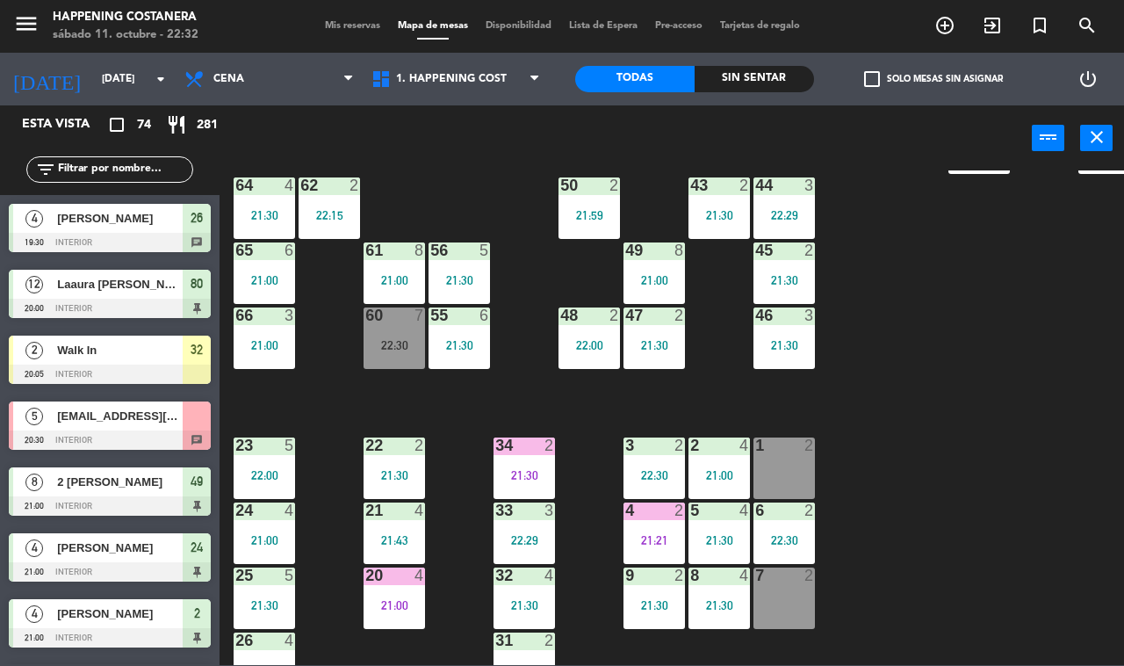
scroll to position [189, 0]
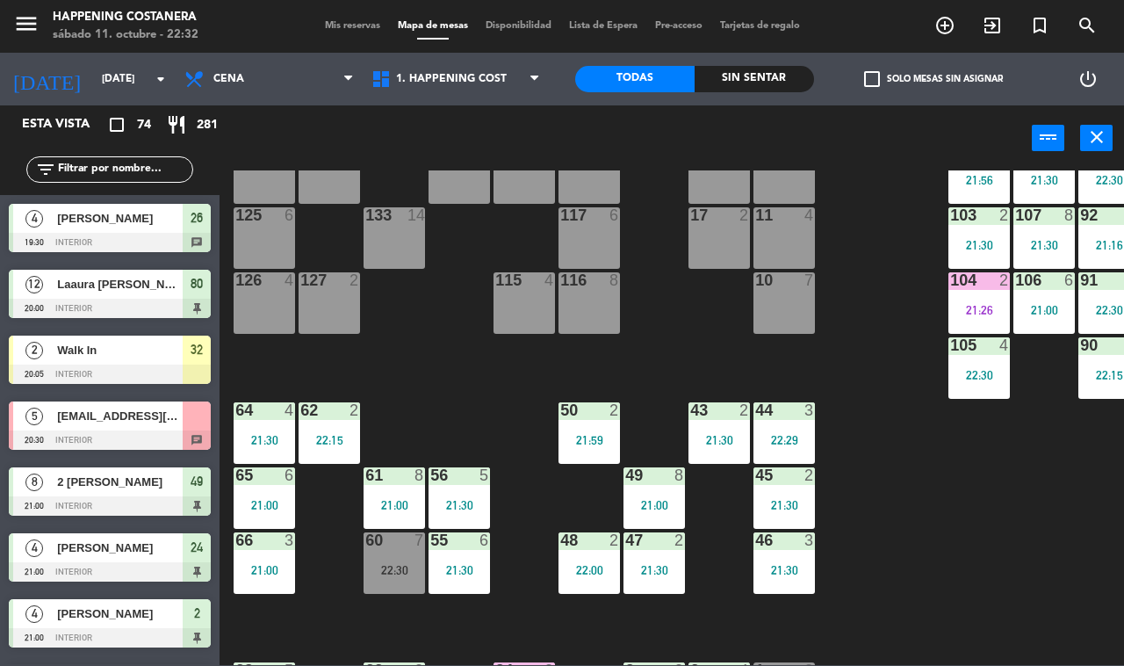
click at [954, 461] on div "69 2 122 6 121 6 120 6 14 4 CAVA 22 101 2 21:48 94 2 22:08 70 8 22:30 123 6 131…" at bounding box center [677, 417] width 893 height 495
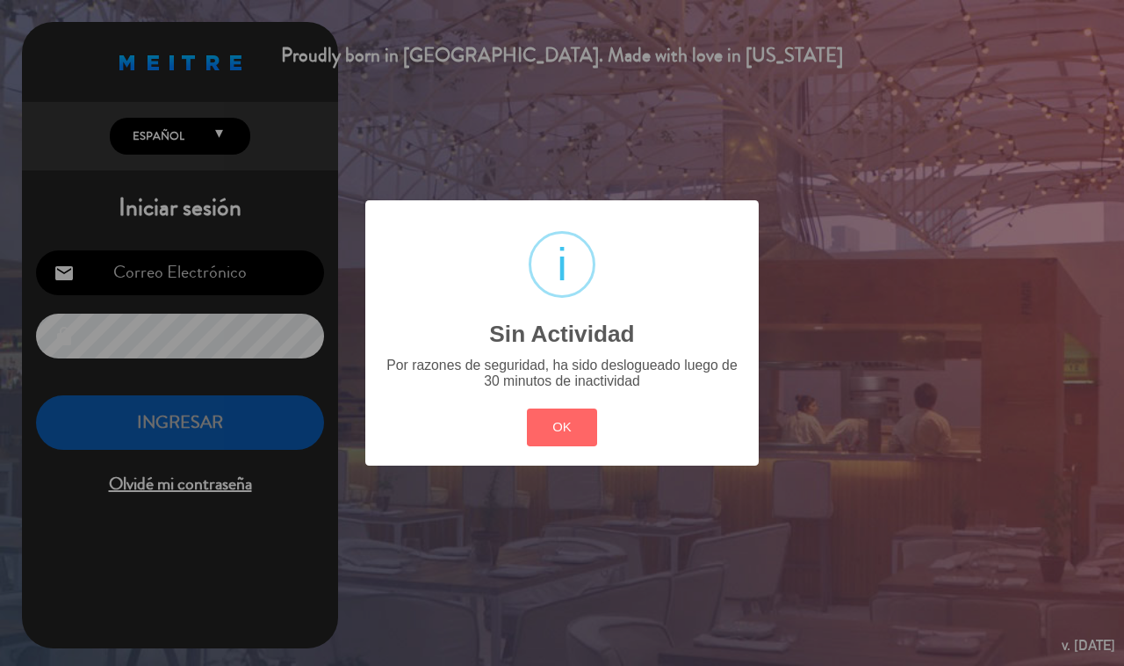
type input "[EMAIL_ADDRESS][DOMAIN_NAME]"
